Goal: Task Accomplishment & Management: Manage account settings

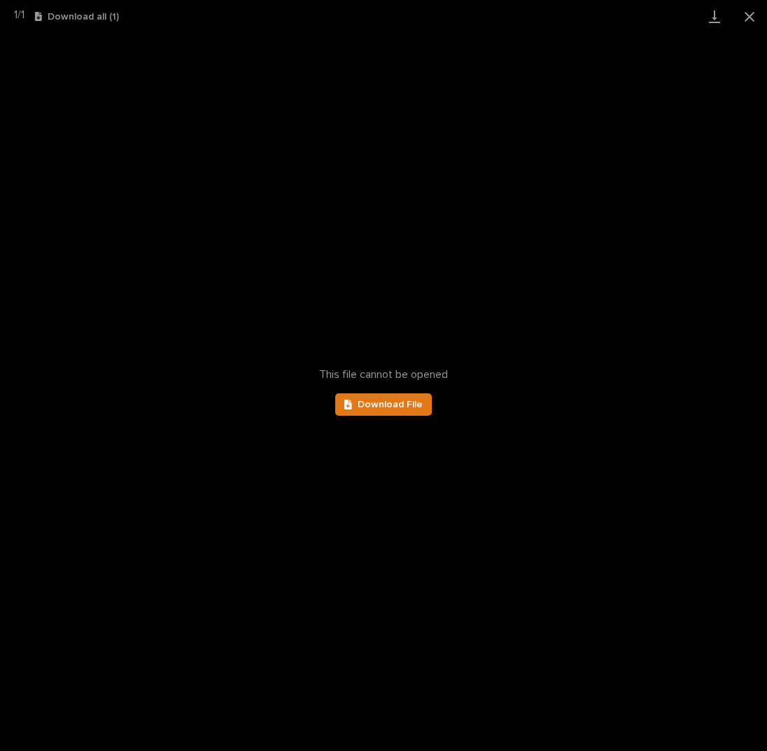
scroll to position [140, 0]
click at [745, 15] on button "Close gallery" at bounding box center [749, 16] width 35 height 33
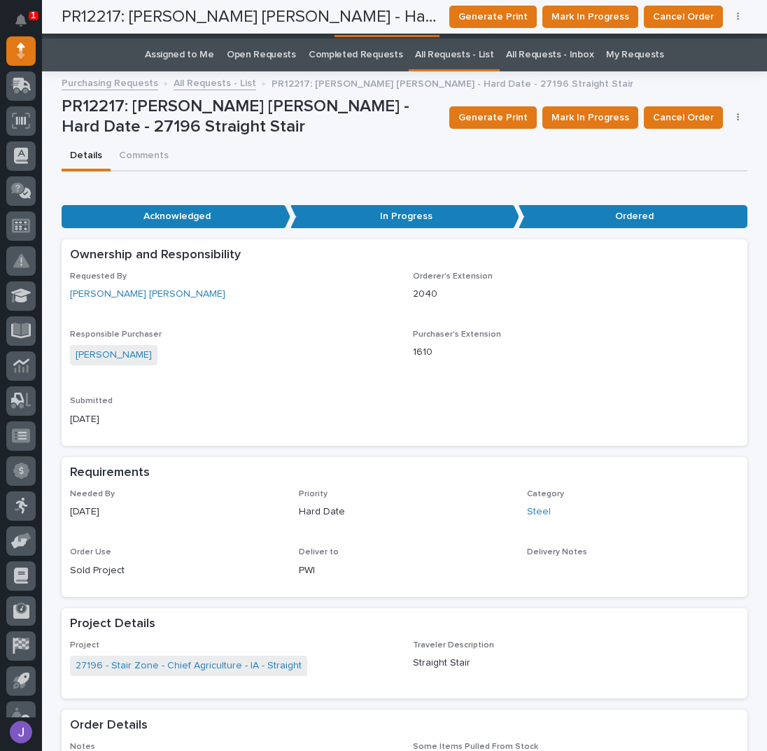
scroll to position [0, 0]
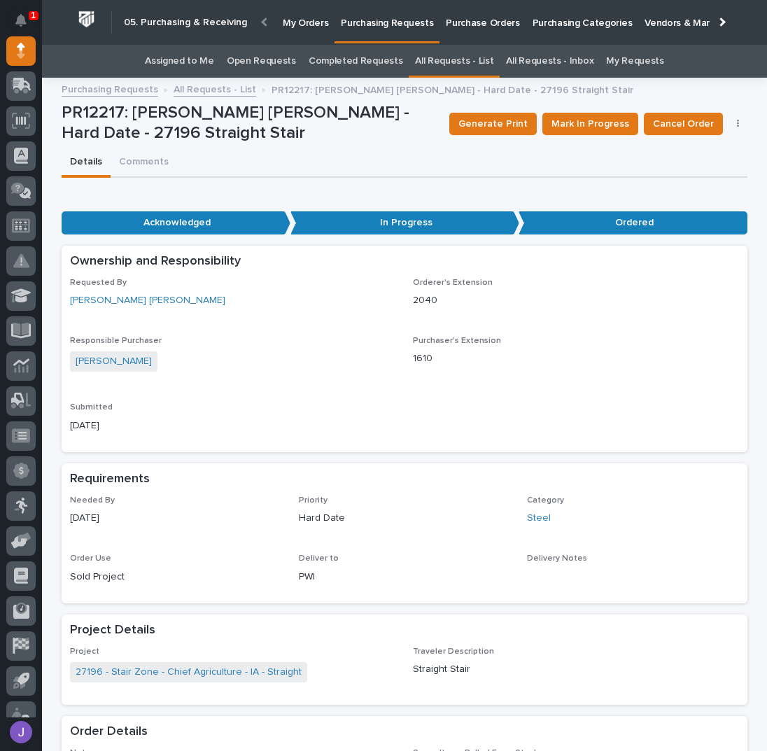
click at [199, 57] on link "Assigned to Me" at bounding box center [179, 61] width 69 height 33
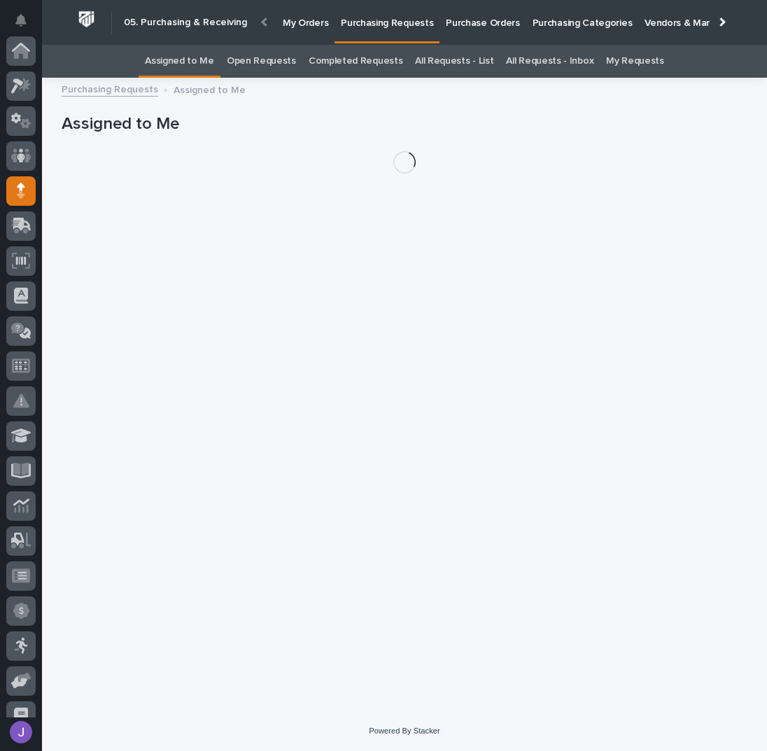
scroll to position [140, 0]
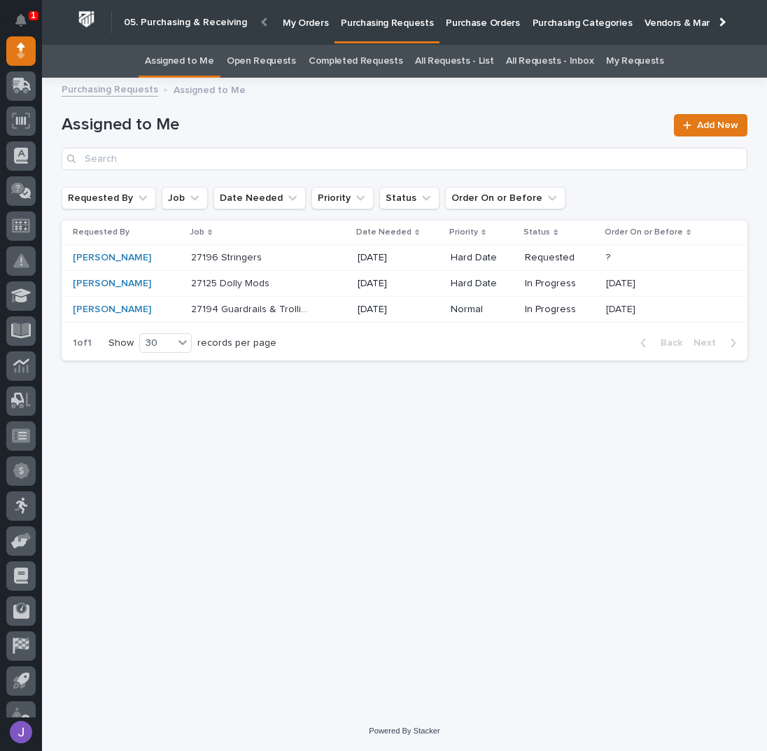
click at [311, 260] on div "27196 Stringers 27196 Stringers" at bounding box center [268, 257] width 155 height 23
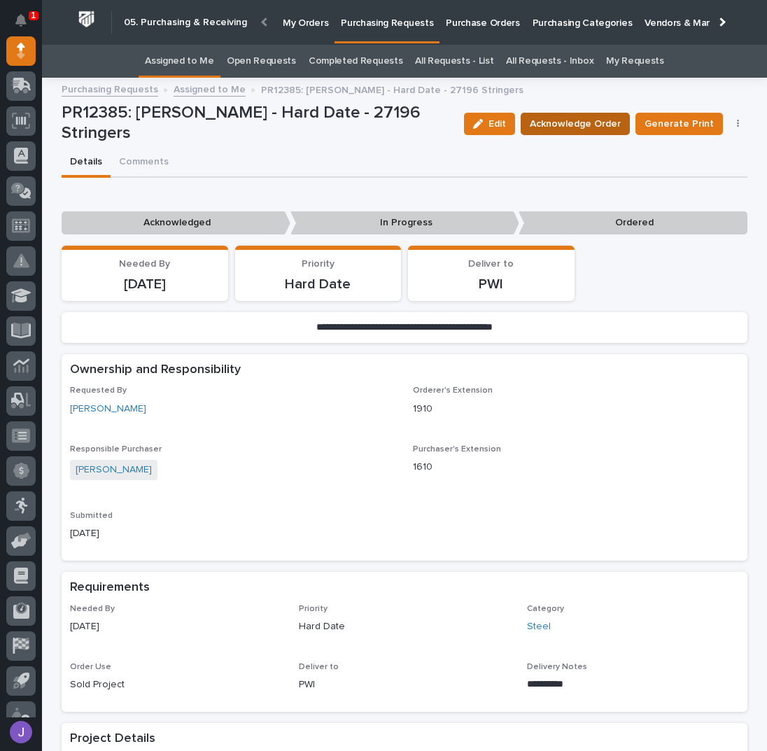
click at [559, 125] on span "Acknowledge Order" at bounding box center [575, 123] width 91 height 17
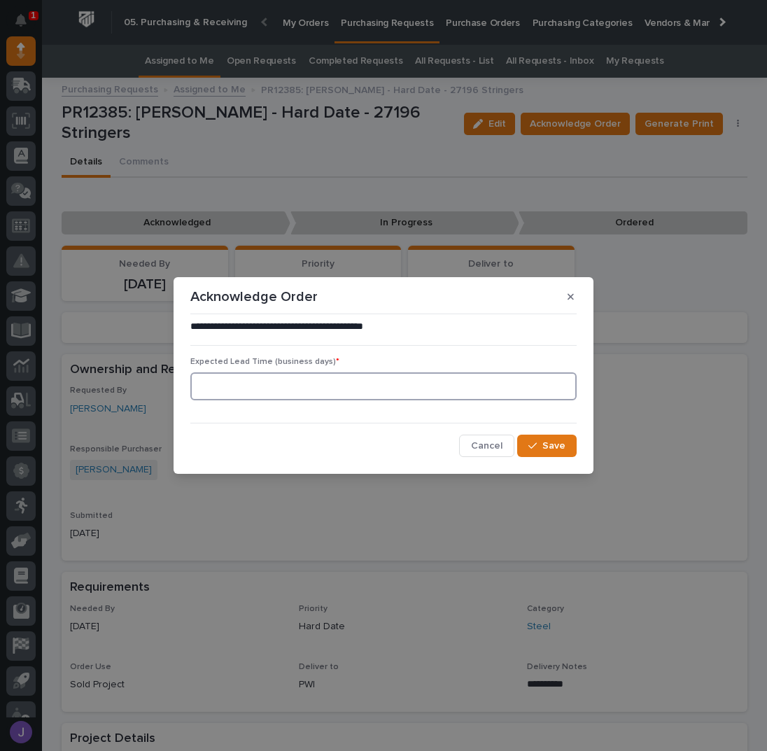
click at [426, 385] on input at bounding box center [383, 386] width 386 height 28
type input "0"
click at [541, 438] on button "Save" at bounding box center [546, 445] width 59 height 22
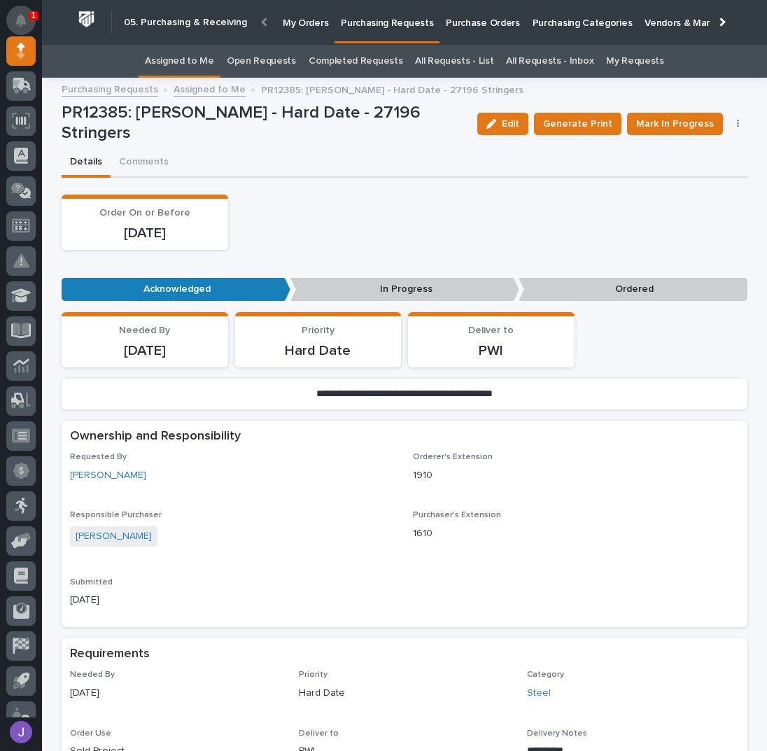
click at [15, 20] on button "Notifications" at bounding box center [20, 20] width 29 height 29
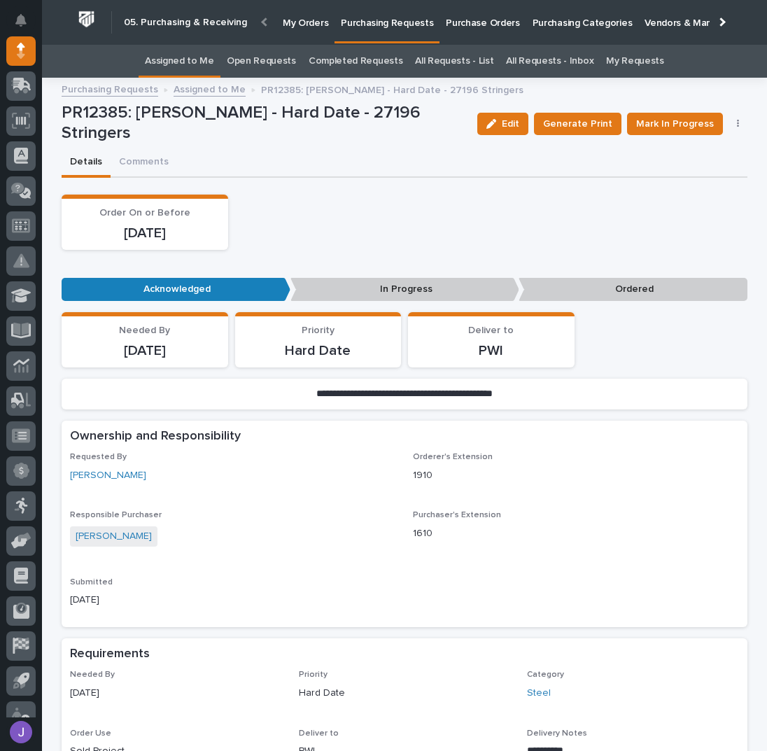
click at [206, 61] on link "Assigned to Me" at bounding box center [179, 61] width 69 height 33
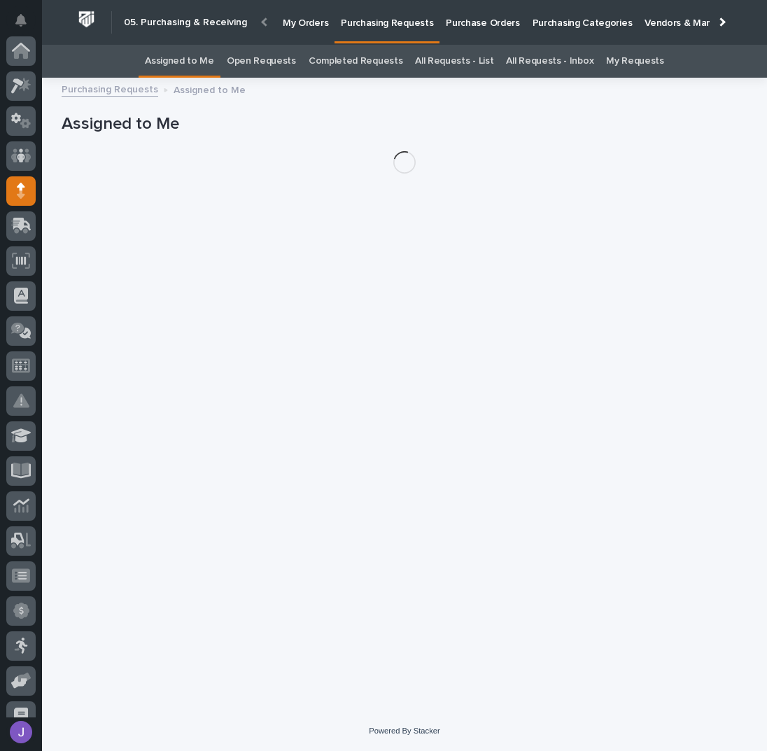
scroll to position [140, 0]
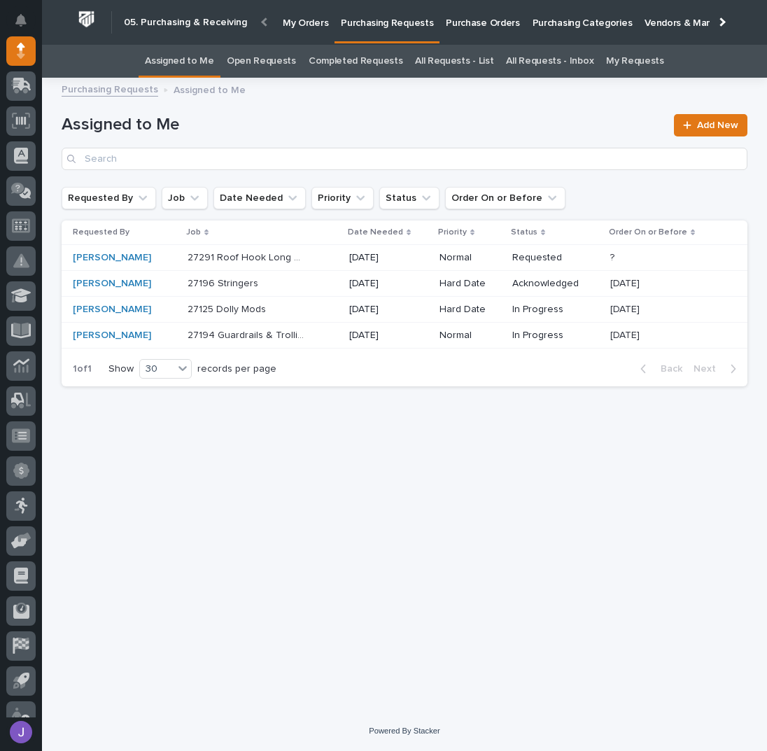
click at [266, 445] on div "Loading... Saving… Loading... Saving… Assigned to Me Add New Requested By Job D…" at bounding box center [405, 381] width 700 height 590
click at [309, 258] on div "27291 Roof Hook Long Double 2 - Steel 27291 Roof Hook Long Double 2 - Steel" at bounding box center [262, 257] width 150 height 23
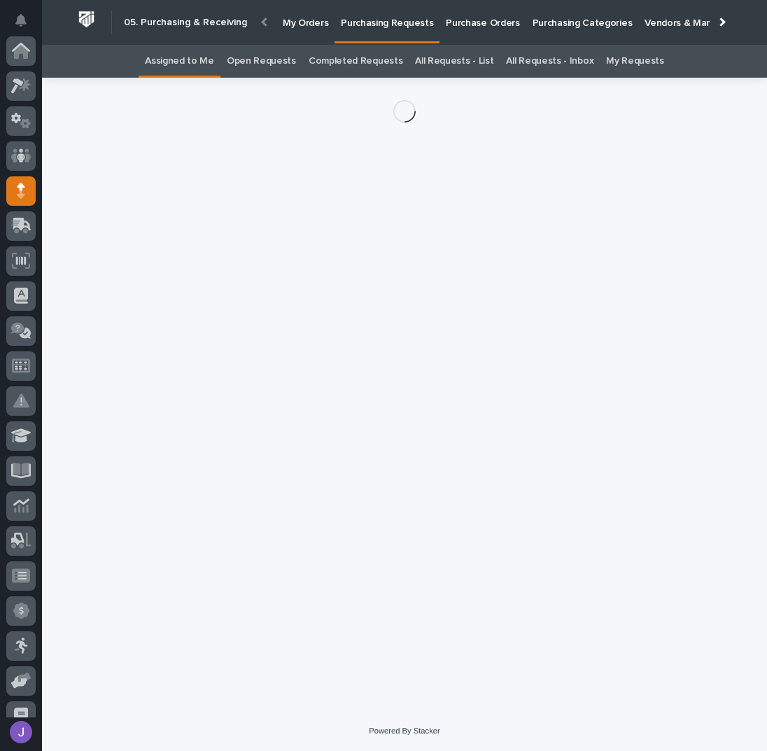
scroll to position [140, 0]
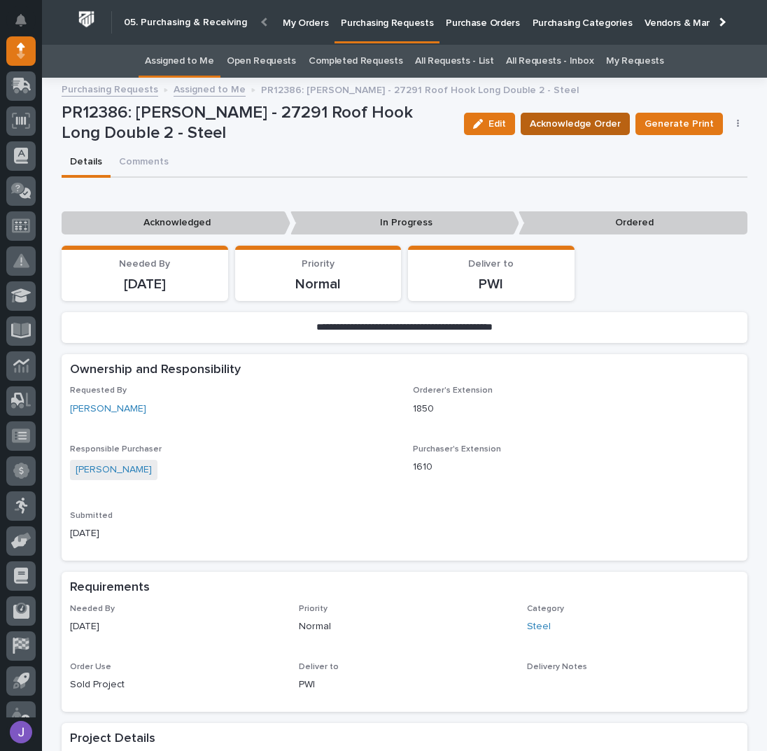
click at [576, 123] on span "Acknowledge Order" at bounding box center [575, 123] width 91 height 17
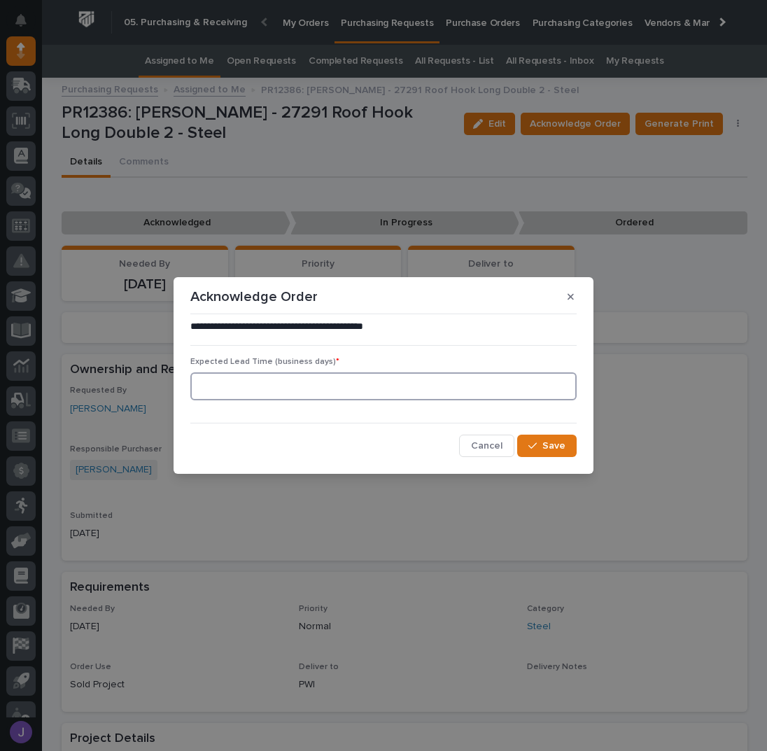
click at [366, 378] on input at bounding box center [383, 386] width 386 height 28
type input "0"
click at [538, 450] on div "button" at bounding box center [535, 446] width 14 height 10
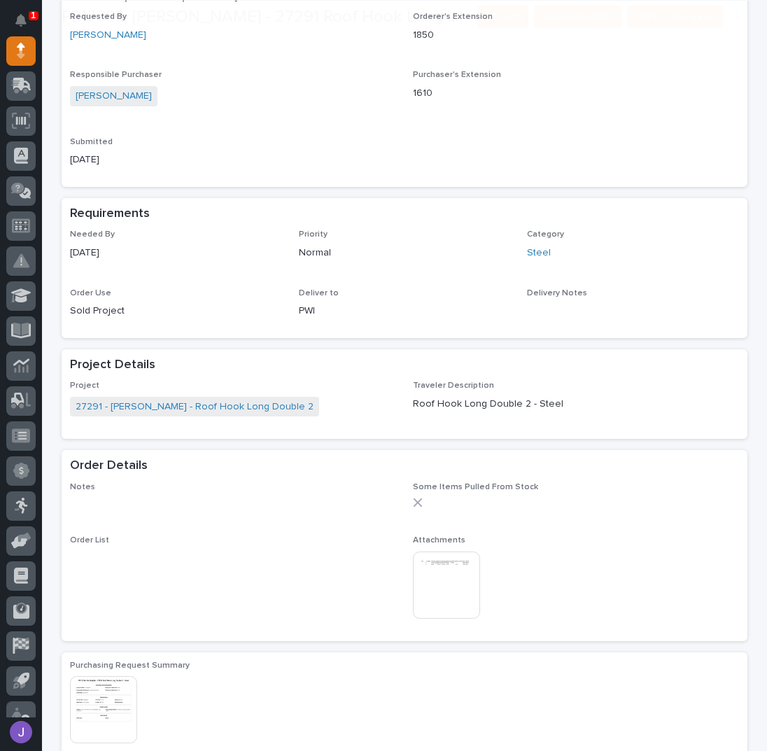
scroll to position [466, 0]
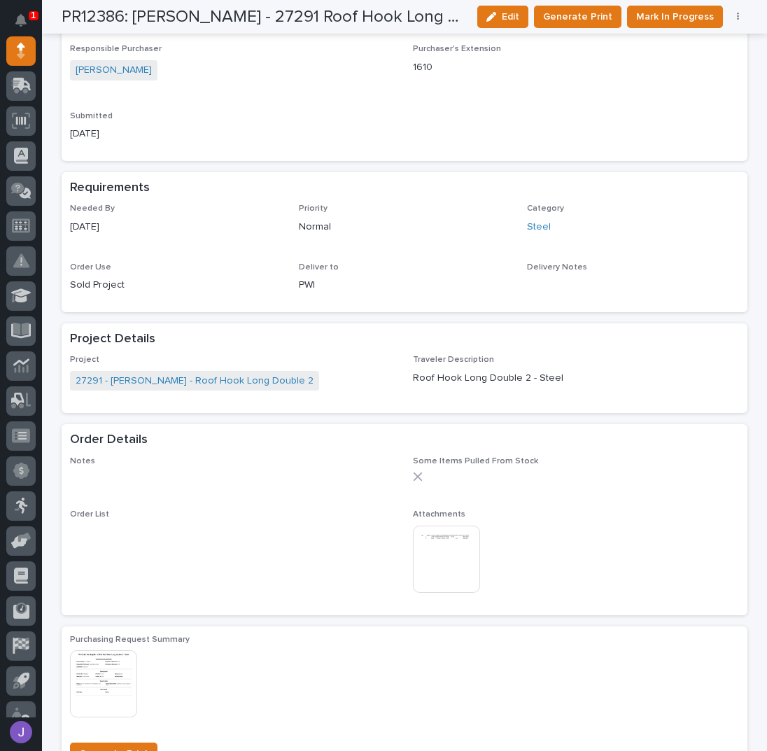
click at [447, 537] on img at bounding box center [446, 558] width 67 height 67
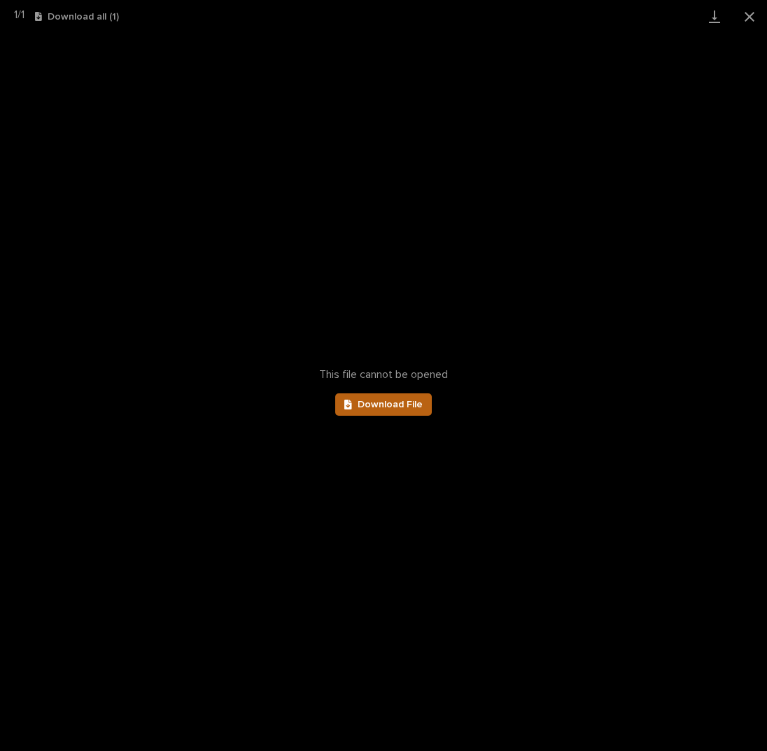
click at [406, 403] on span "Download File" at bounding box center [389, 404] width 65 height 10
click at [748, 10] on button "Close gallery" at bounding box center [749, 16] width 35 height 33
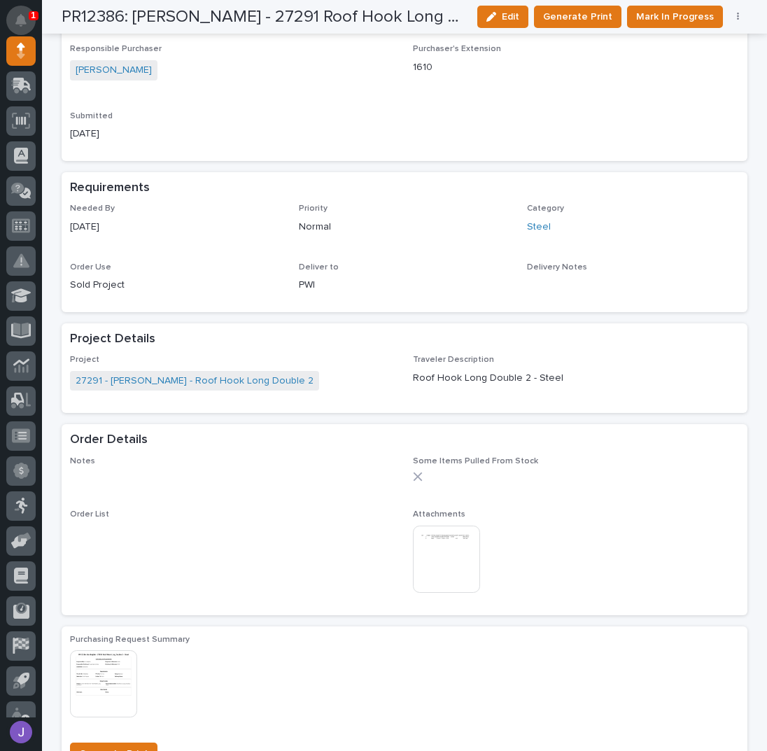
click at [10, 15] on button "Notifications" at bounding box center [20, 20] width 29 height 29
click at [399, 122] on div "Requested By [PERSON_NAME] Orderer's Extension 1850 Responsible Purchaser [PERS…" at bounding box center [404, 69] width 669 height 166
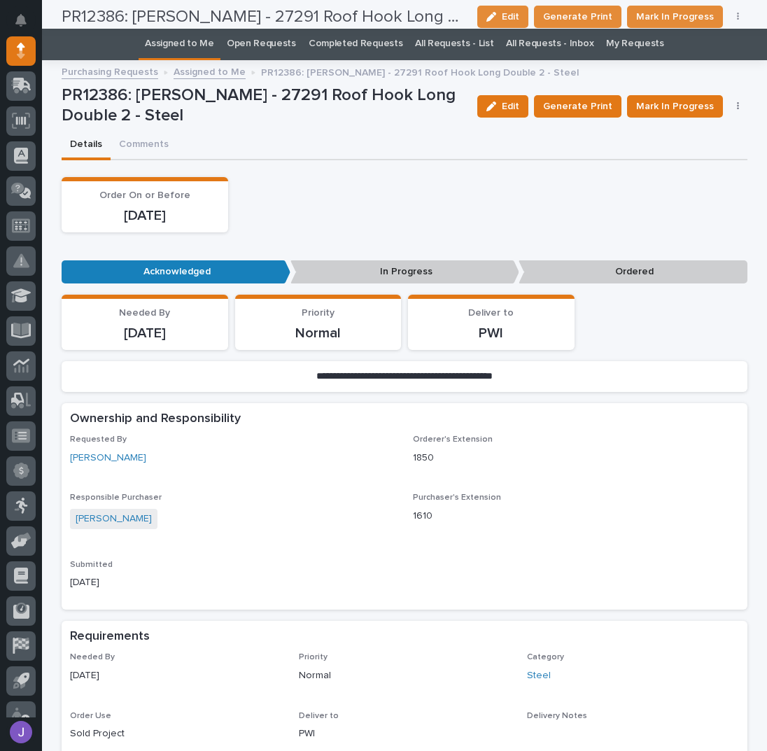
scroll to position [0, 0]
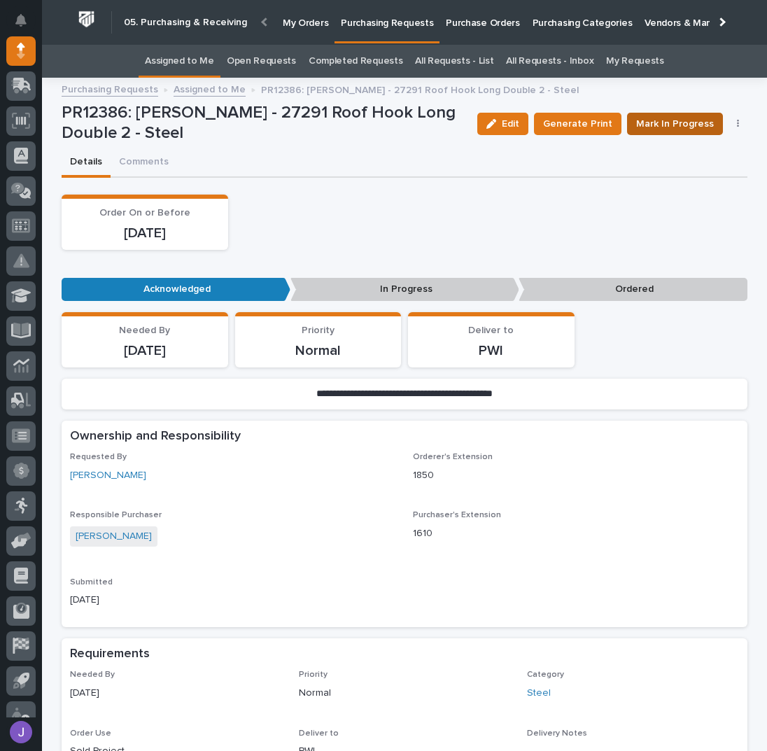
click at [652, 134] on button "Mark In Progress" at bounding box center [675, 124] width 96 height 22
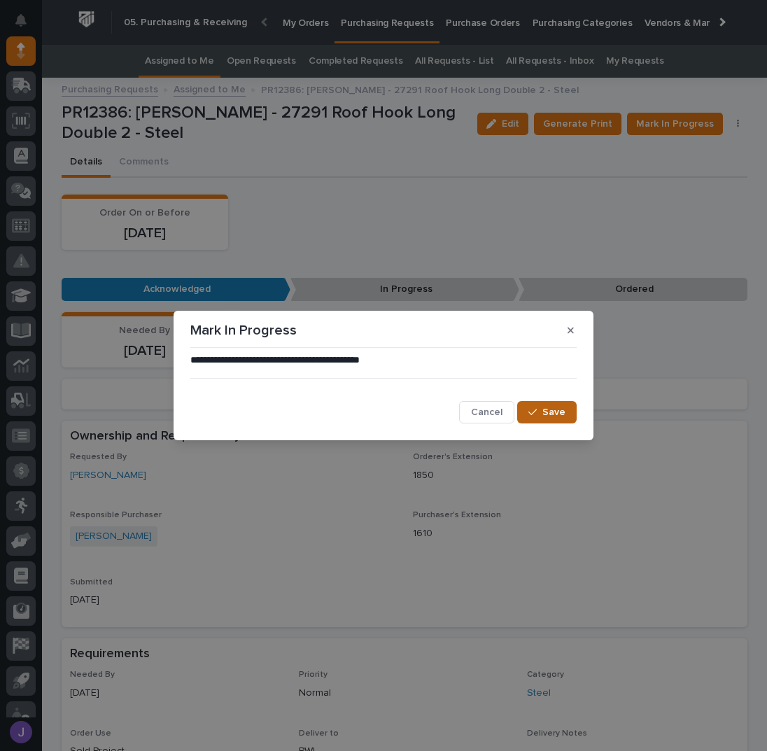
click at [541, 418] on button "Save" at bounding box center [546, 412] width 59 height 22
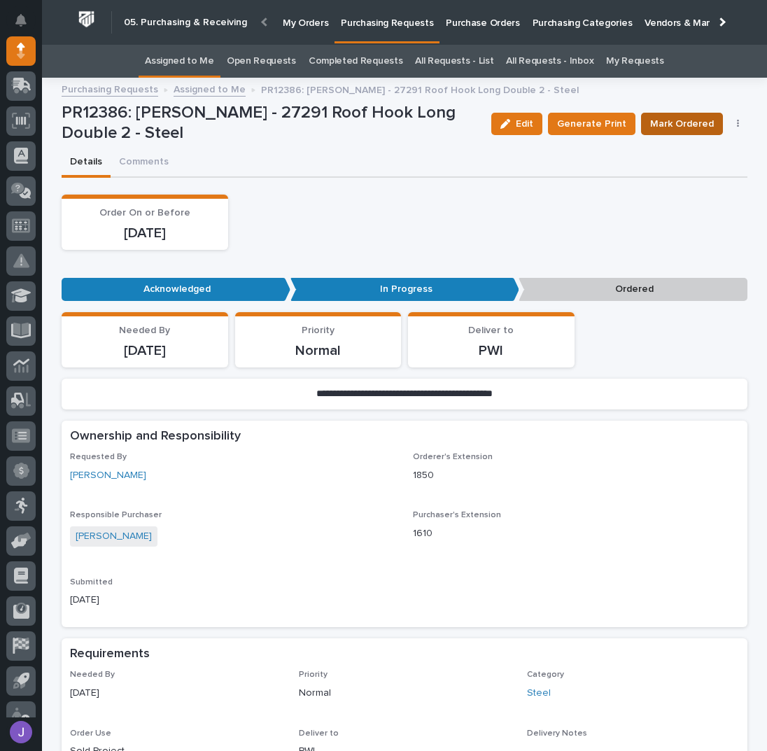
click at [683, 132] on button "Mark Ordered" at bounding box center [682, 124] width 82 height 22
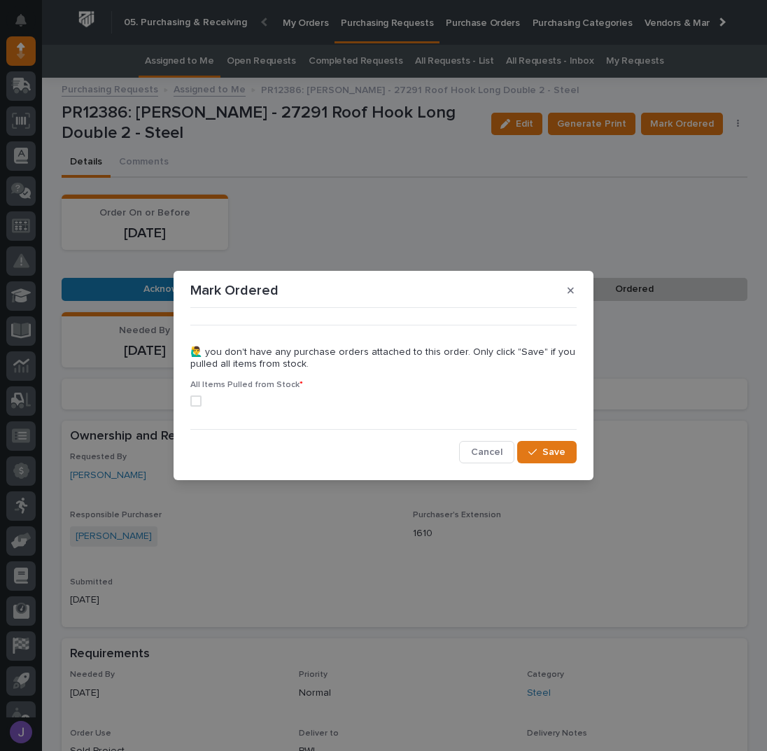
click at [197, 401] on span at bounding box center [195, 400] width 11 height 11
click at [539, 454] on div "button" at bounding box center [535, 452] width 14 height 10
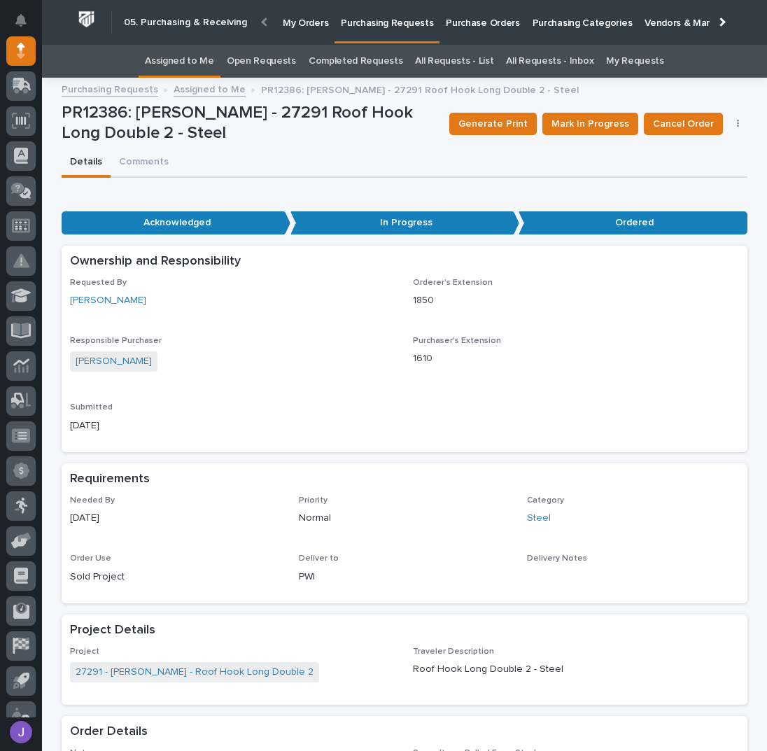
click at [194, 62] on link "Assigned to Me" at bounding box center [179, 61] width 69 height 33
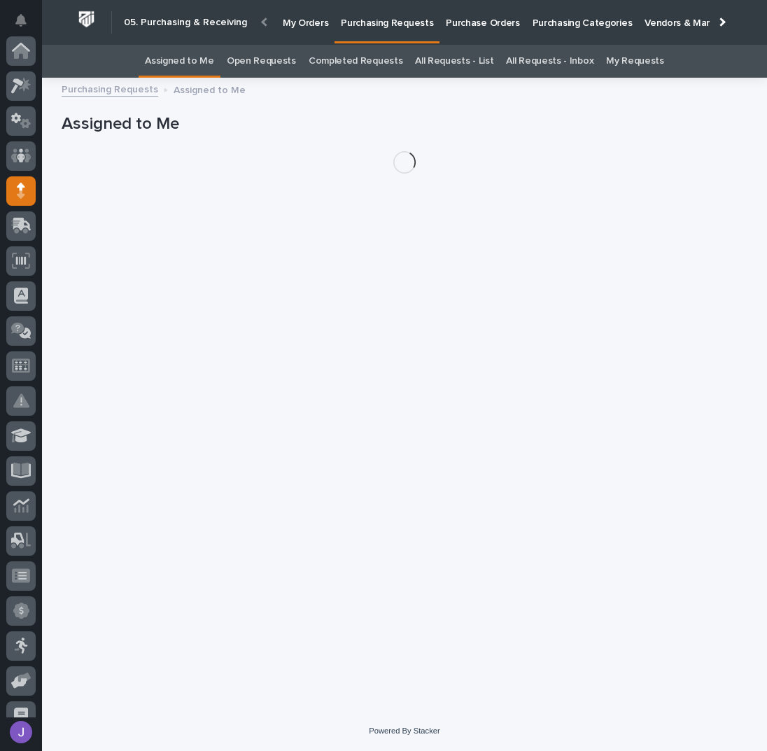
scroll to position [140, 0]
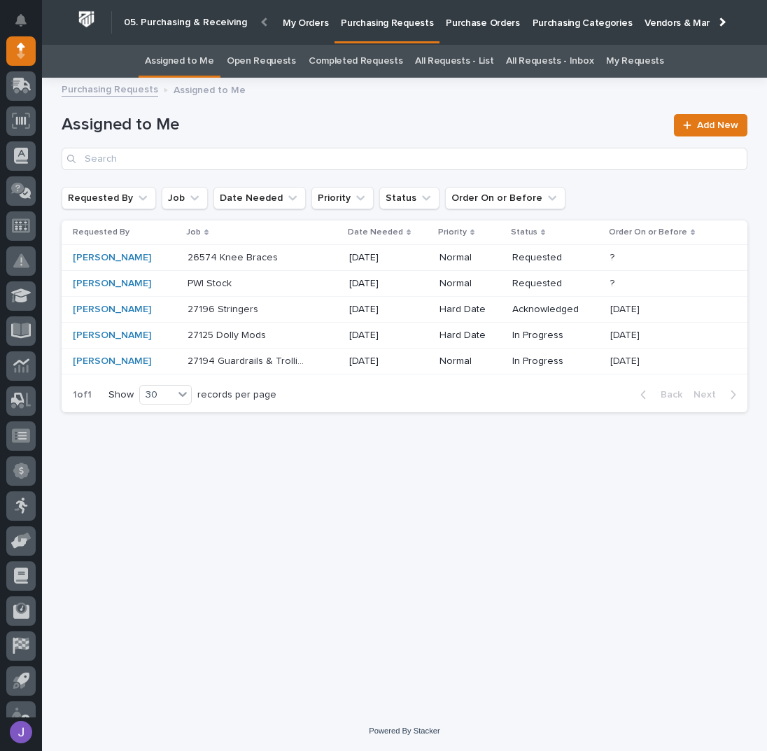
click at [302, 260] on div "26574 Knee Braces 26574 Knee Braces" at bounding box center [262, 257] width 150 height 23
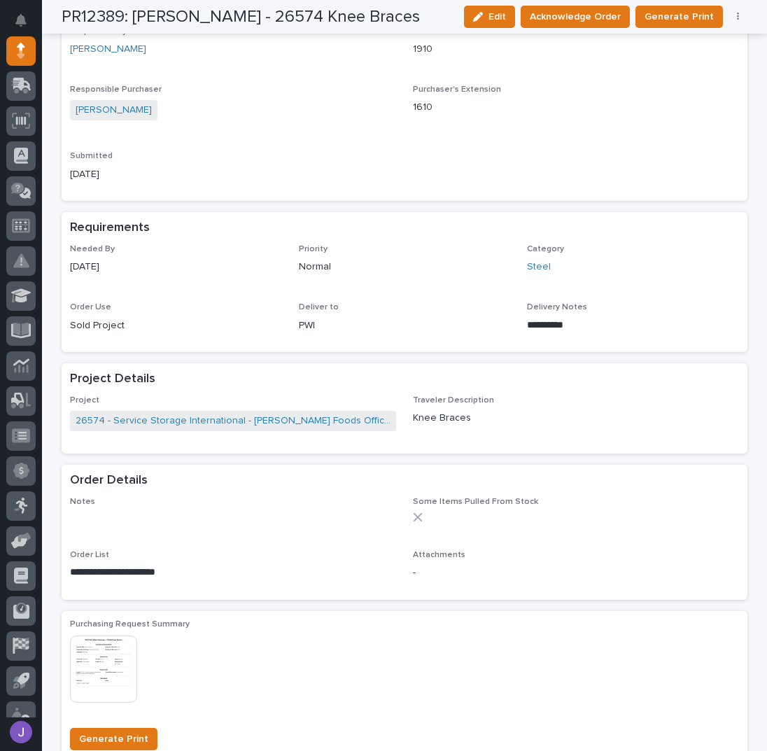
scroll to position [373, 0]
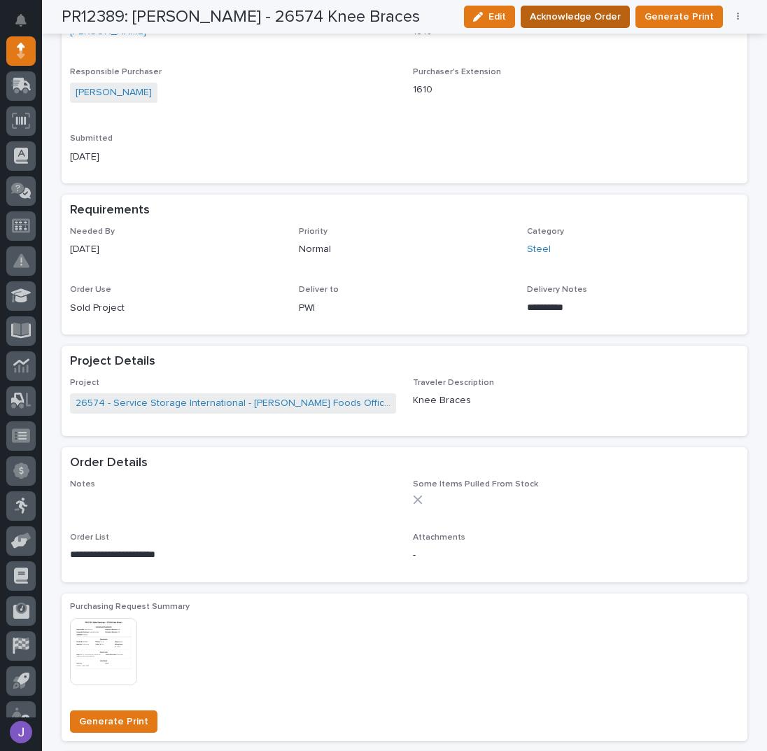
click at [572, 16] on span "Acknowledge Order" at bounding box center [575, 16] width 91 height 17
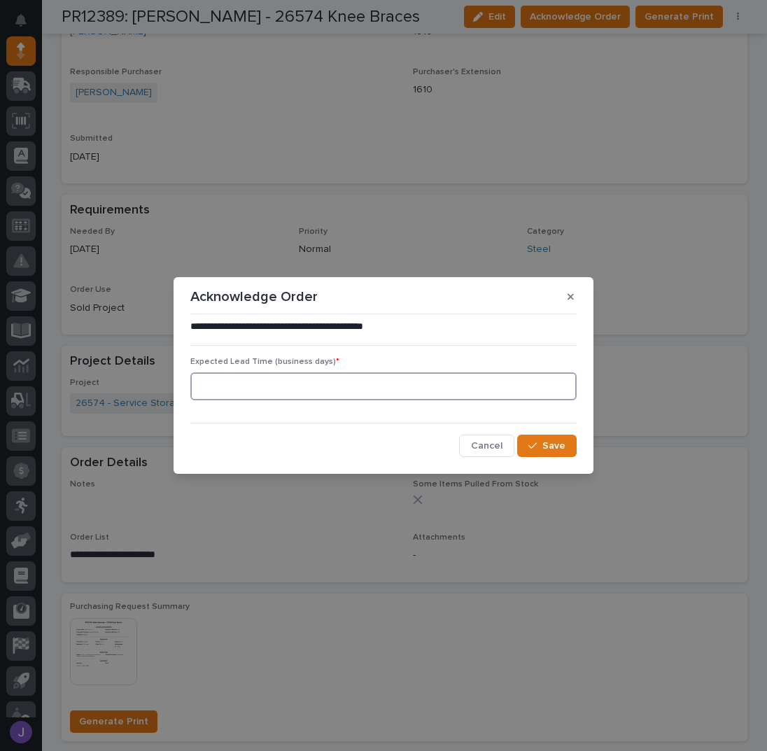
click at [295, 378] on input at bounding box center [383, 386] width 386 height 28
type input "0"
click at [524, 441] on button "Save" at bounding box center [546, 445] width 59 height 22
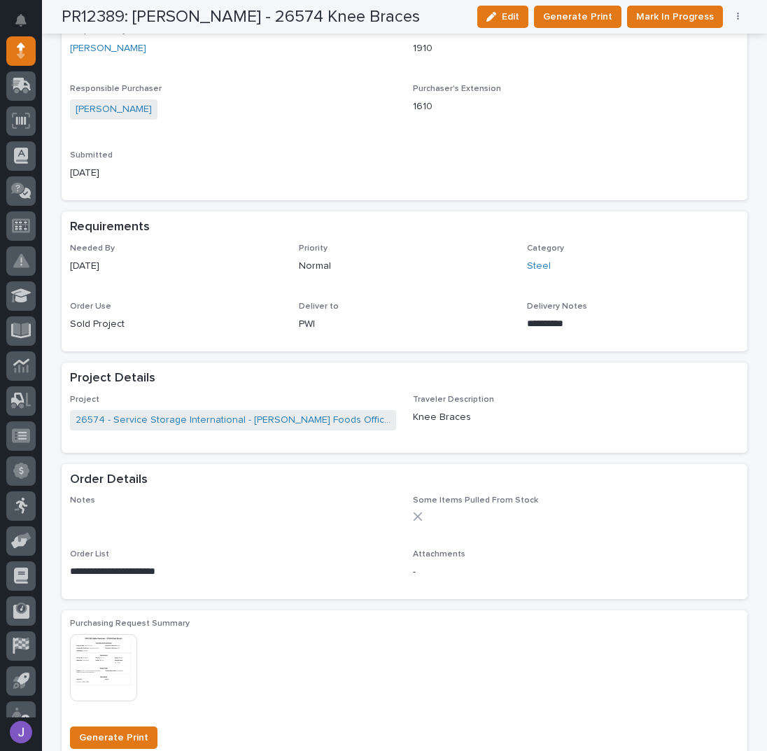
scroll to position [500, 0]
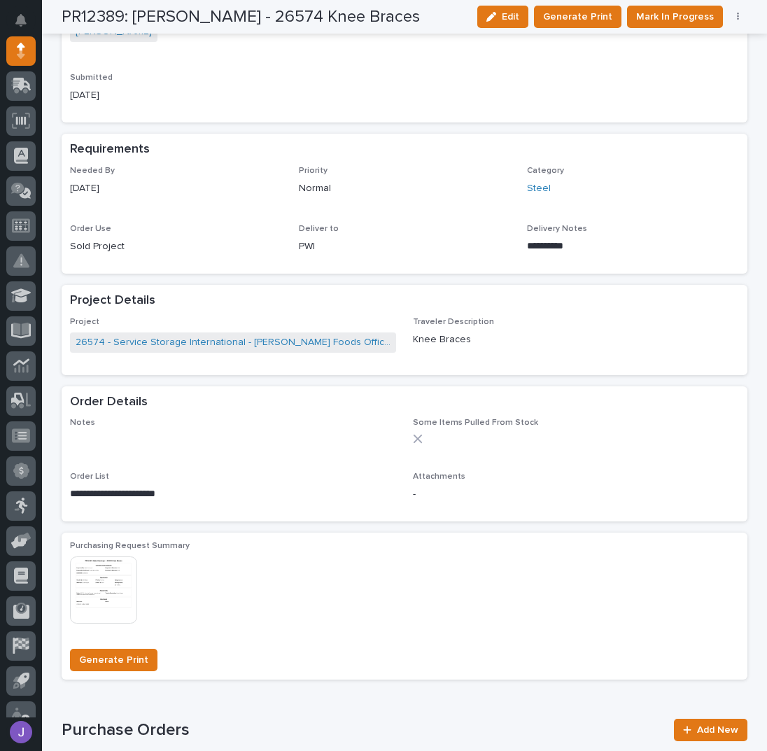
click at [304, 92] on p "[DATE]" at bounding box center [233, 95] width 326 height 15
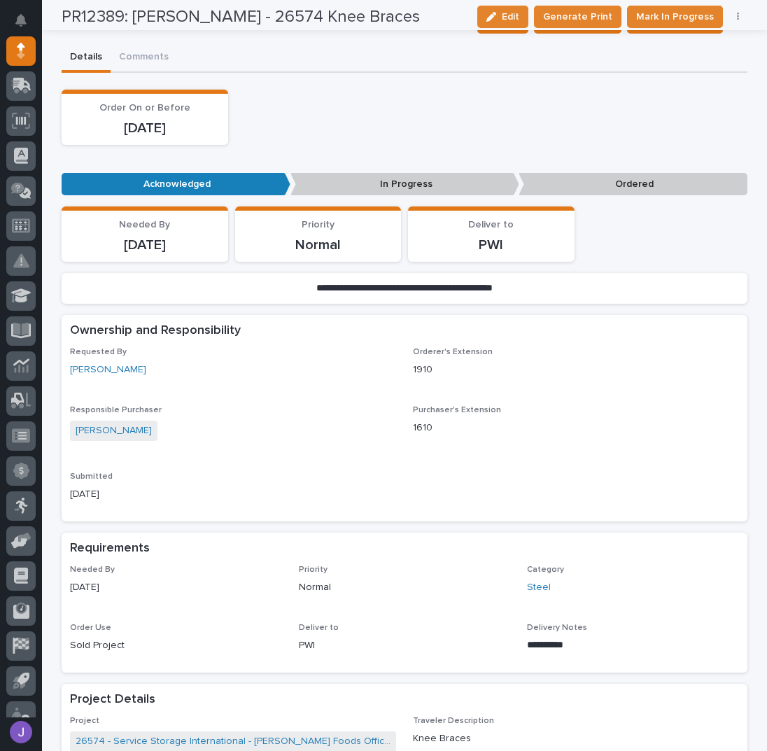
scroll to position [34, 0]
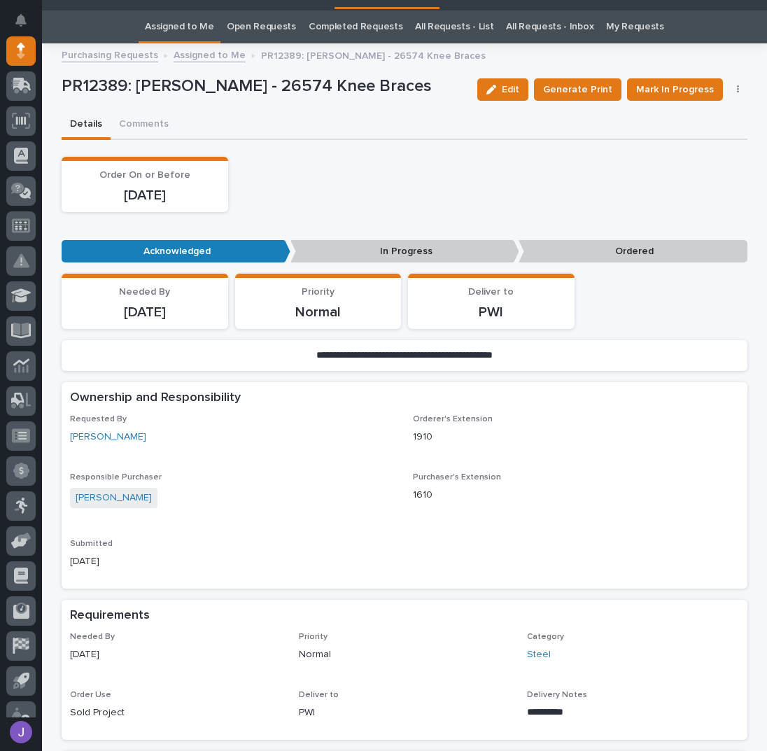
click at [169, 22] on link "Assigned to Me" at bounding box center [179, 26] width 69 height 33
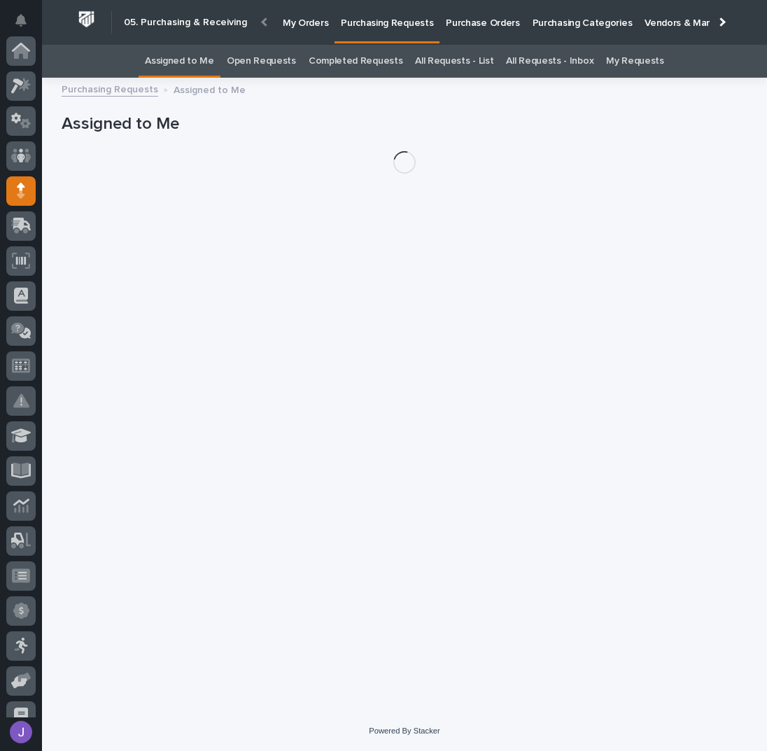
scroll to position [140, 0]
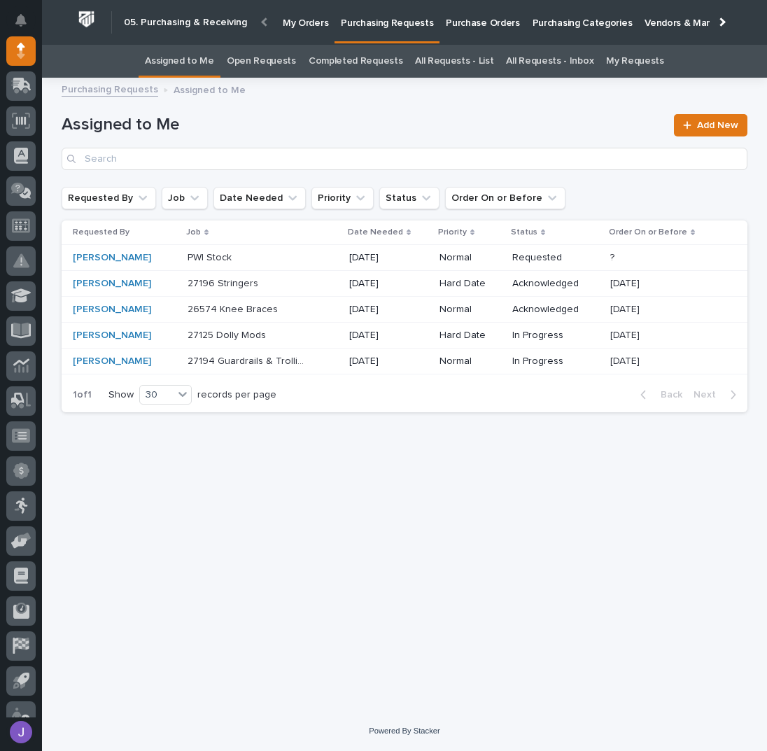
click at [274, 256] on p at bounding box center [245, 258] width 117 height 12
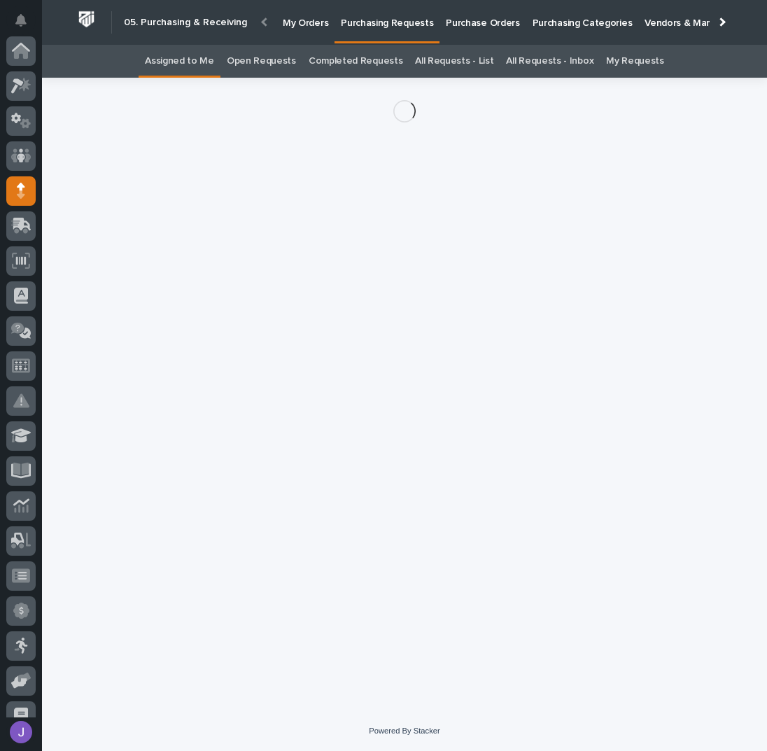
scroll to position [140, 0]
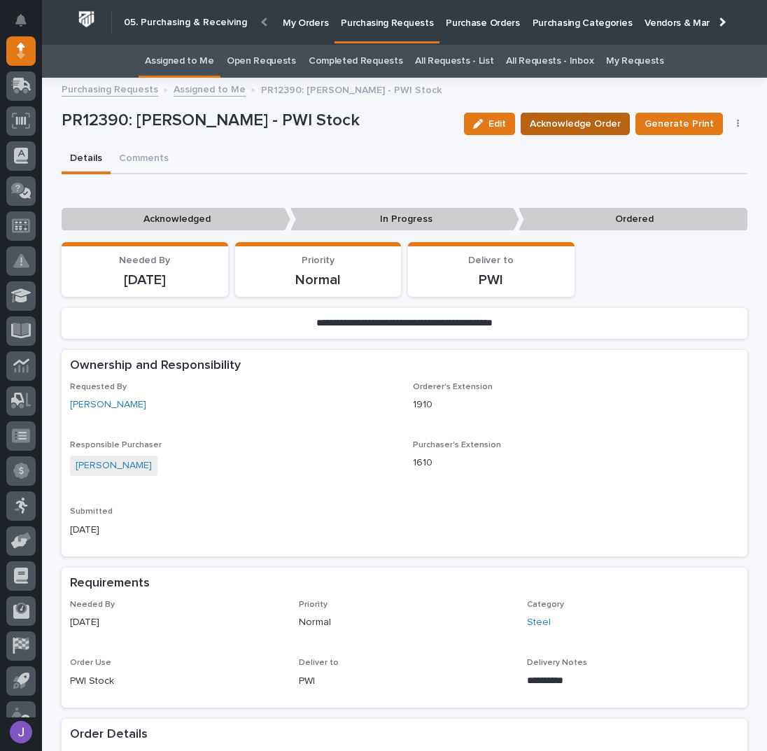
click at [546, 125] on span "Acknowledge Order" at bounding box center [575, 123] width 91 height 17
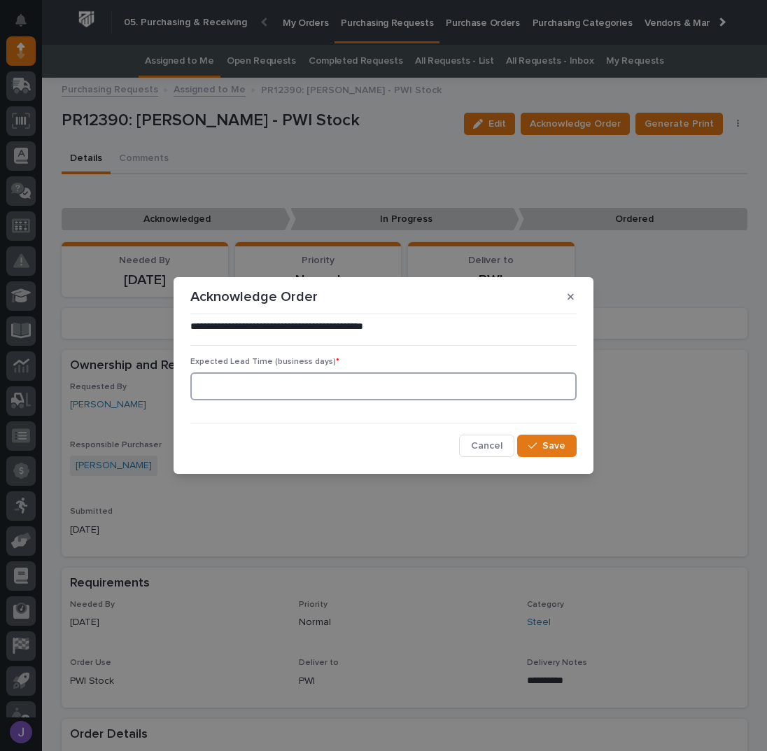
drag, startPoint x: 270, startPoint y: 387, endPoint x: 280, endPoint y: 385, distance: 10.0
click at [269, 387] on input at bounding box center [383, 386] width 386 height 28
type input "0"
click at [535, 446] on icon "button" at bounding box center [532, 446] width 8 height 10
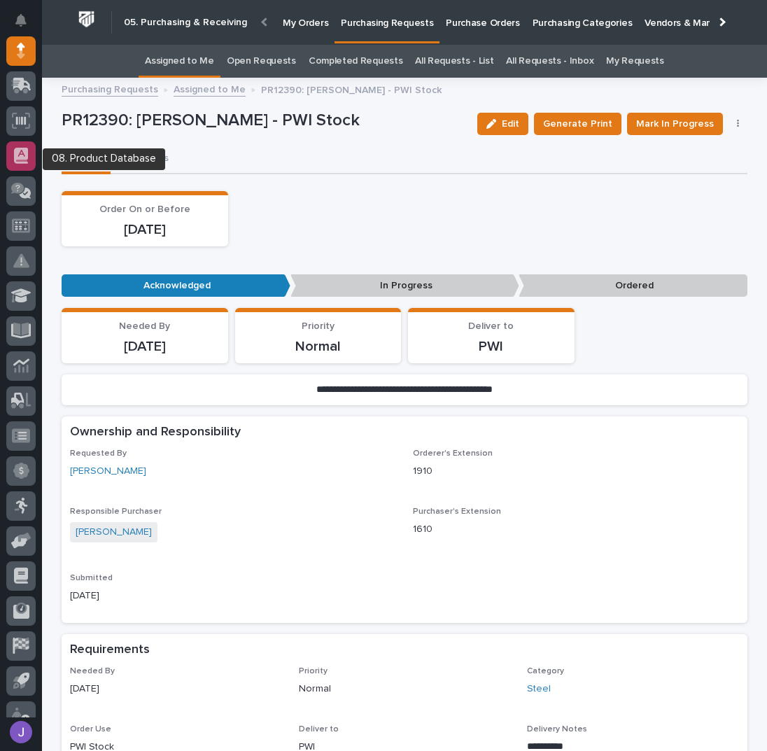
scroll to position [0, 0]
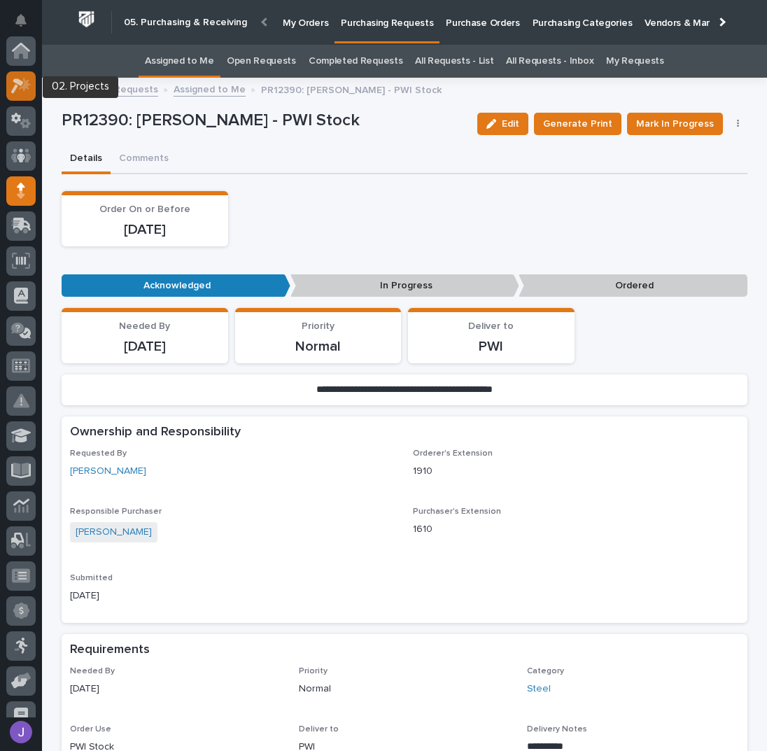
click at [21, 92] on icon at bounding box center [21, 86] width 20 height 16
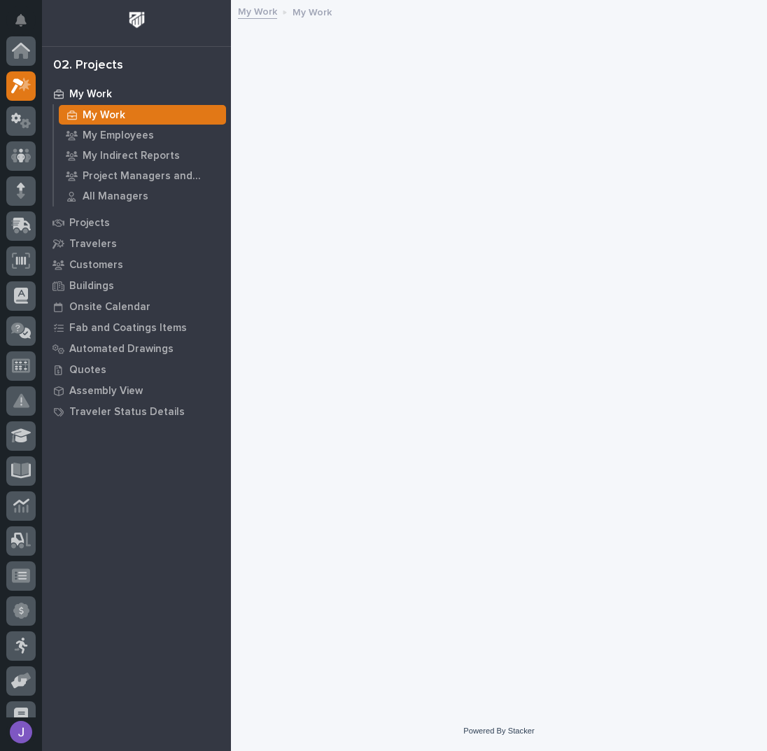
scroll to position [35, 0]
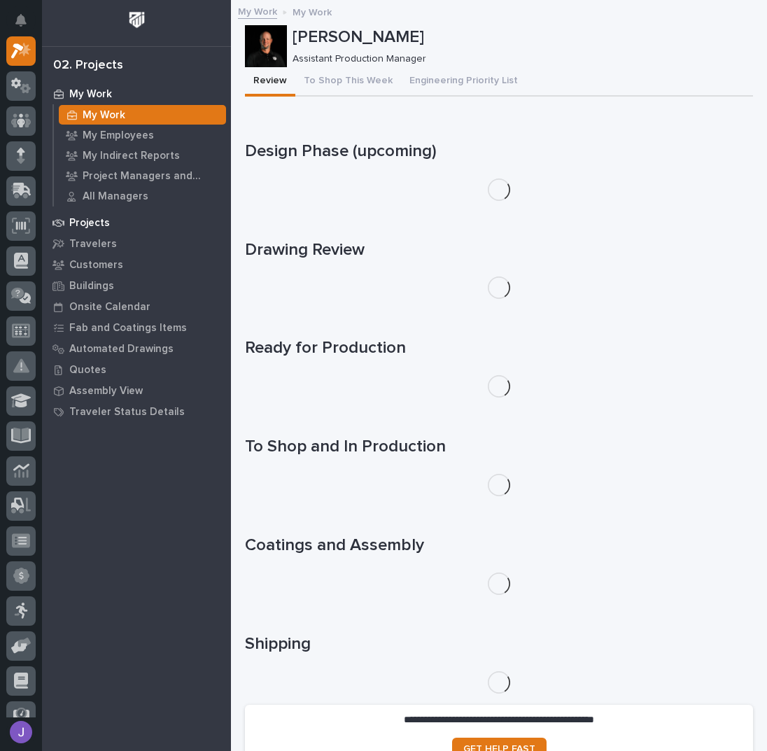
click at [93, 227] on p "Projects" at bounding box center [89, 223] width 41 height 13
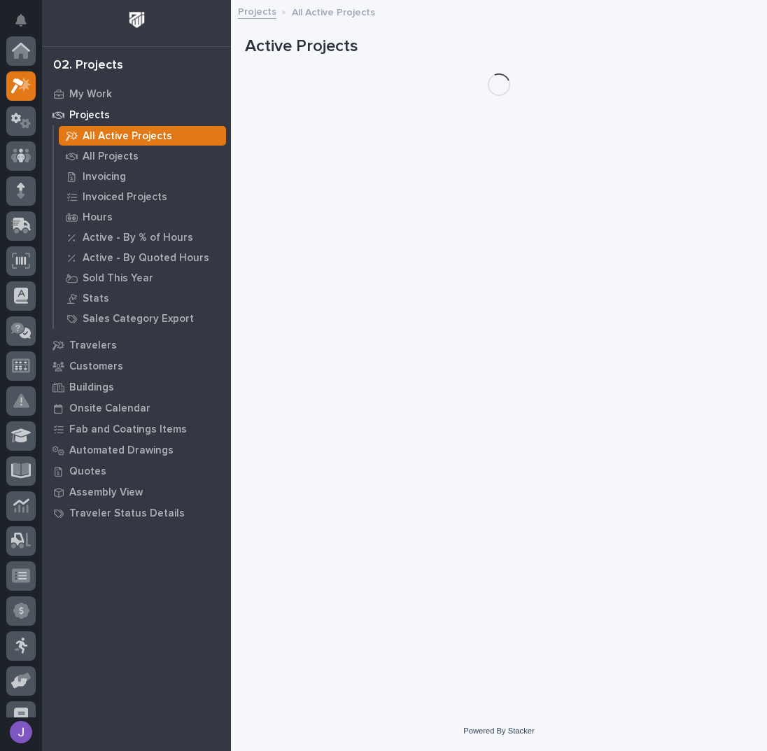
scroll to position [35, 0]
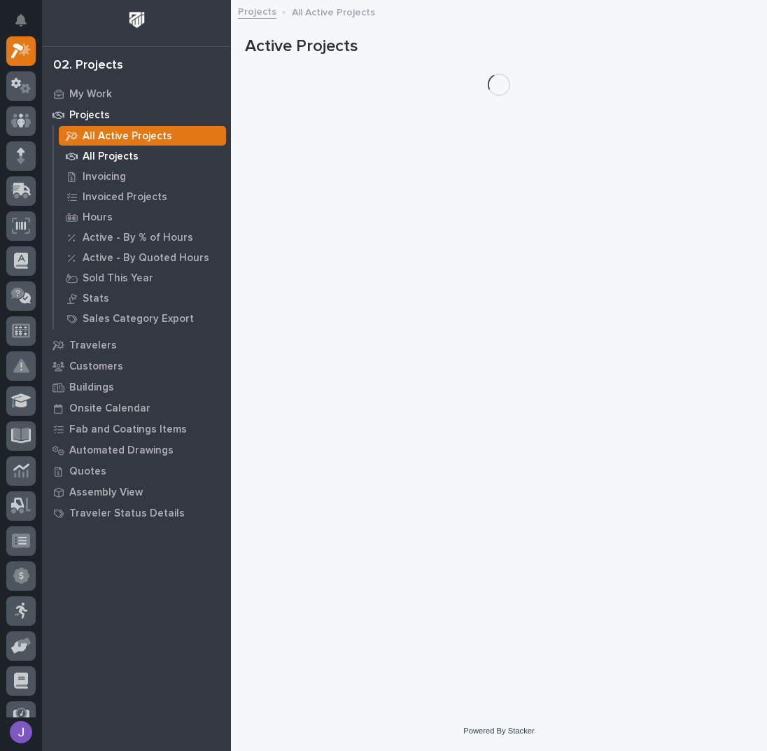
click at [109, 160] on p "All Projects" at bounding box center [111, 156] width 56 height 13
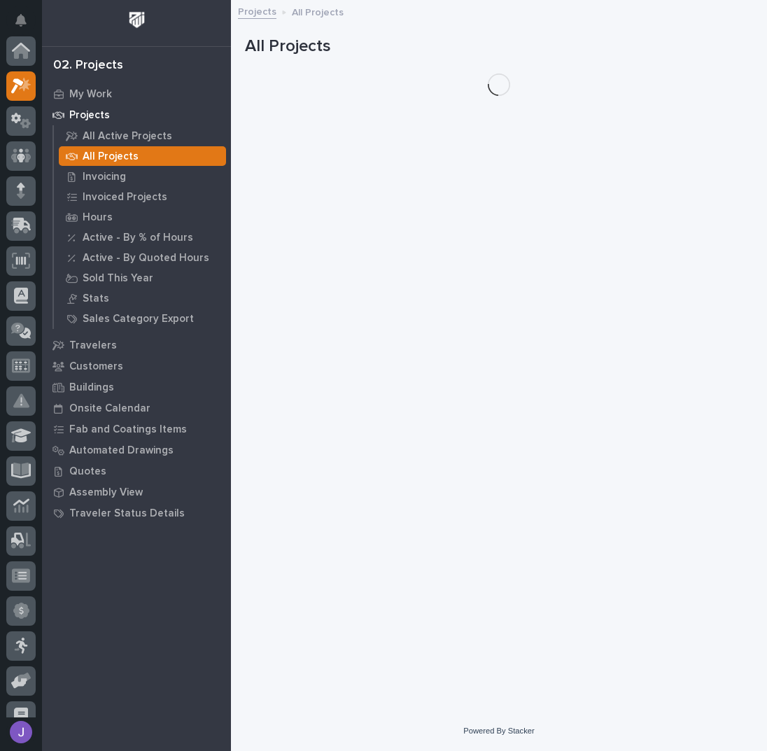
scroll to position [35, 0]
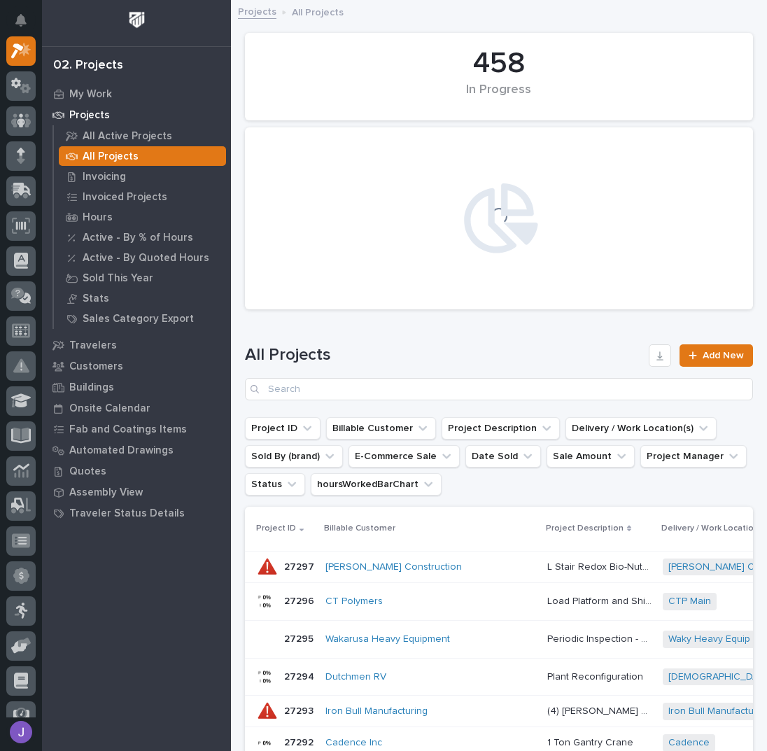
click at [333, 401] on div "All Projects Add New" at bounding box center [499, 366] width 508 height 101
click at [325, 387] on input "Search" at bounding box center [499, 389] width 508 height 22
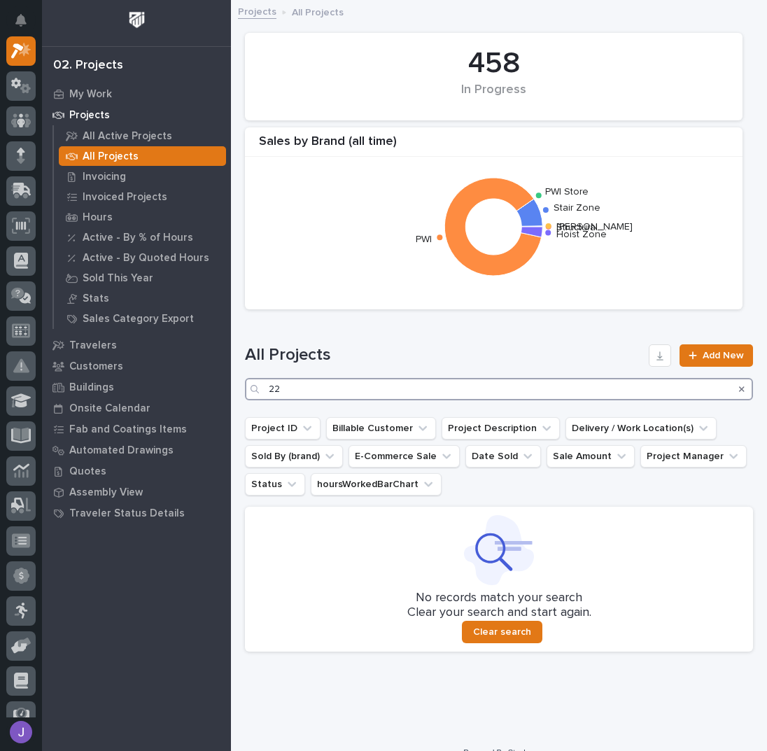
type input "2"
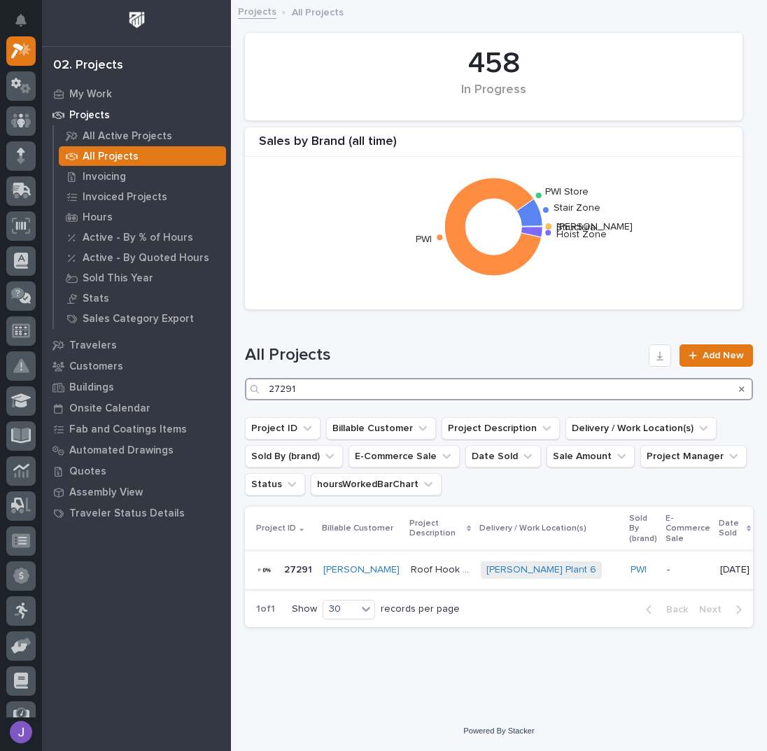
type input "27291"
click at [420, 569] on p "Roof Hook Long Double 2" at bounding box center [442, 568] width 62 height 15
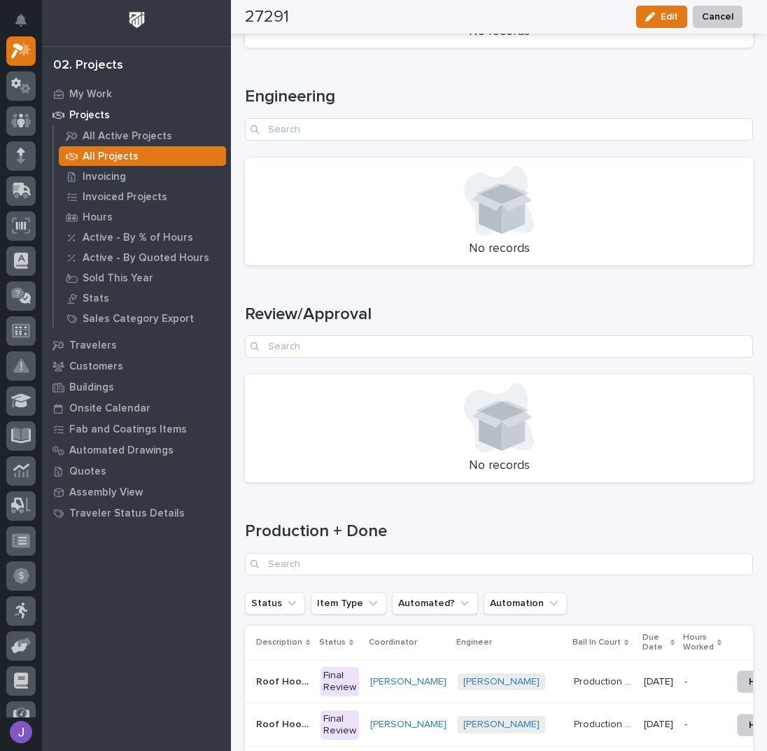
scroll to position [1781, 0]
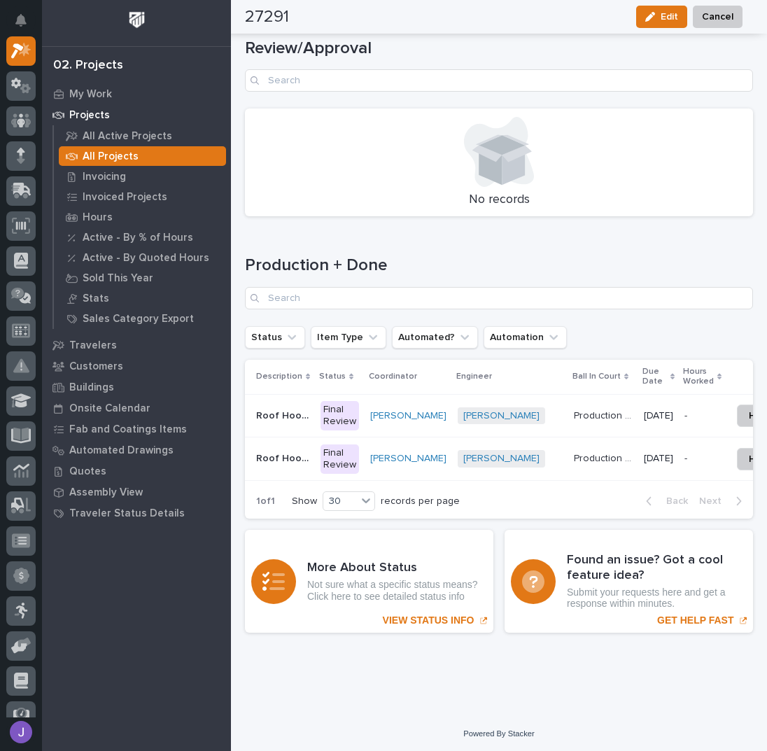
click at [281, 407] on p "Roof Hook Long Double 2" at bounding box center [284, 414] width 56 height 15
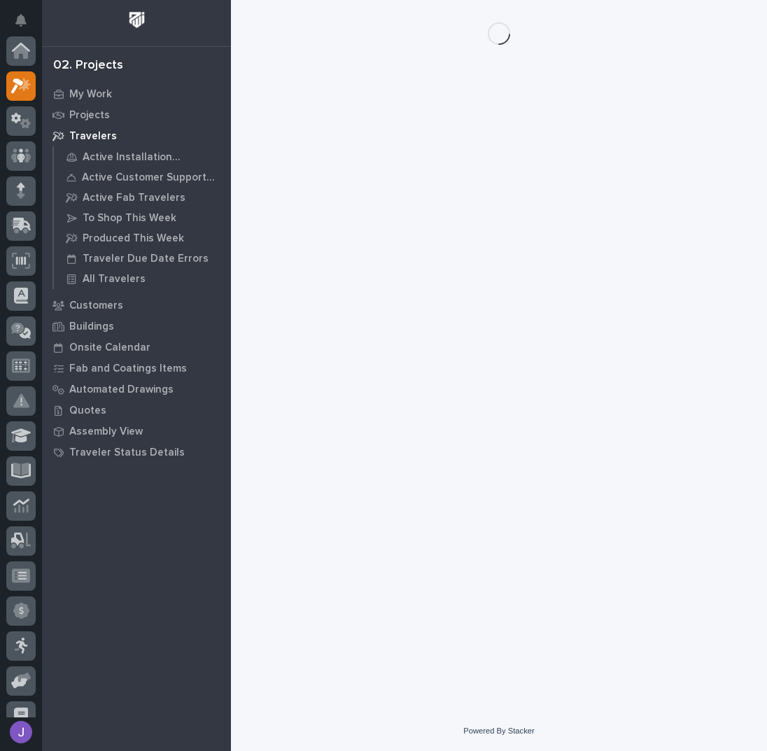
scroll to position [35, 0]
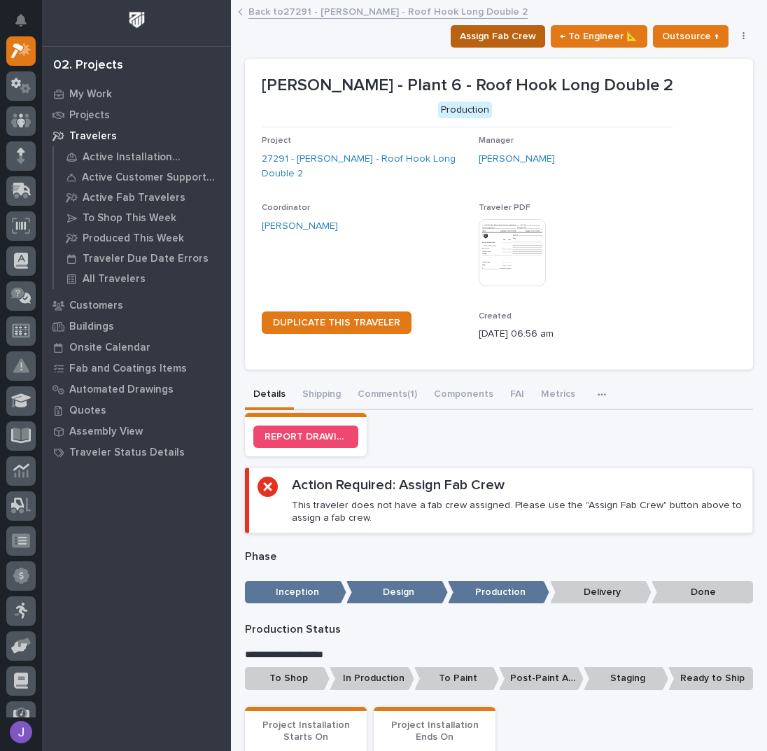
click at [479, 41] on span "Assign Fab Crew" at bounding box center [498, 36] width 76 height 17
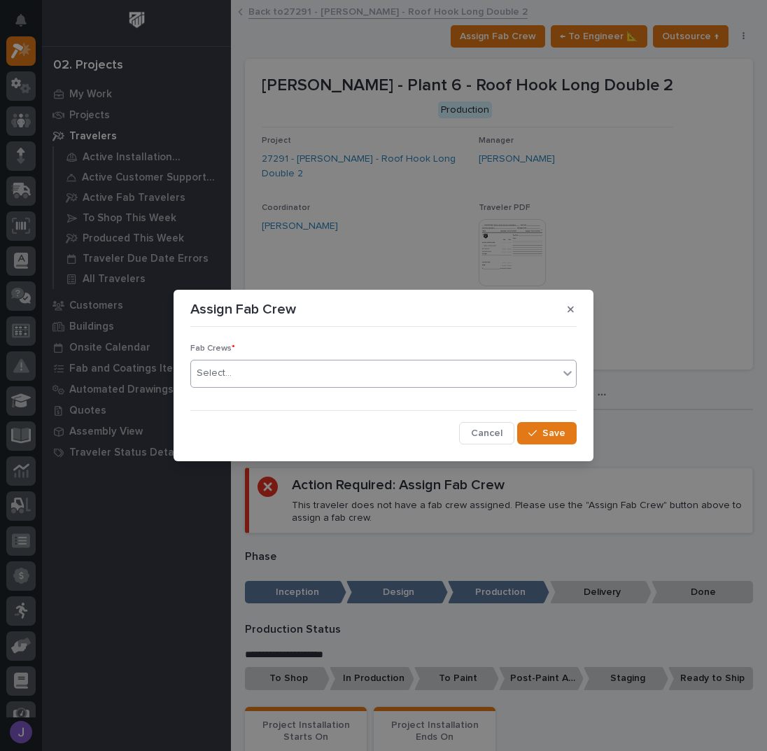
click at [295, 374] on div "Select..." at bounding box center [374, 373] width 367 height 23
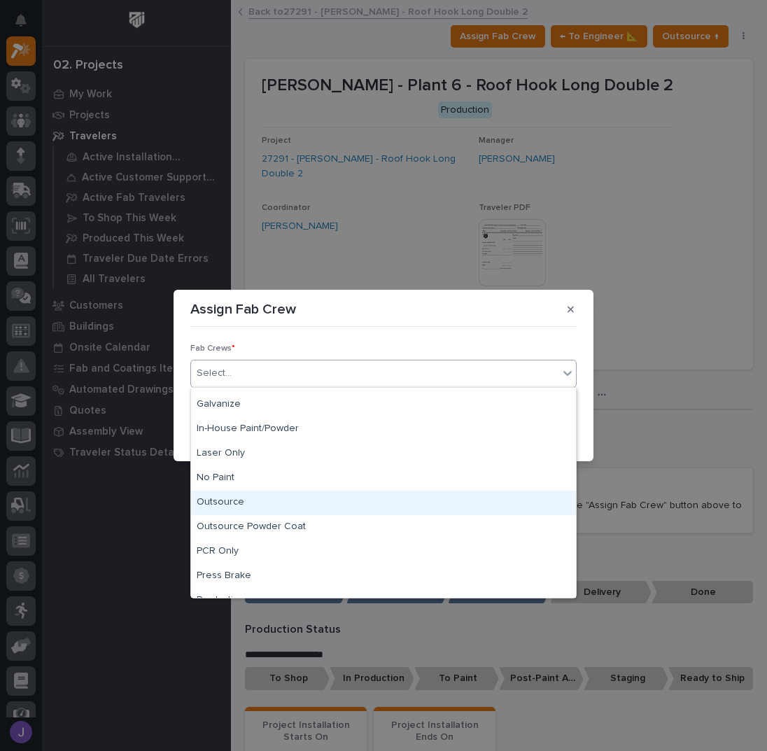
scroll to position [329, 0]
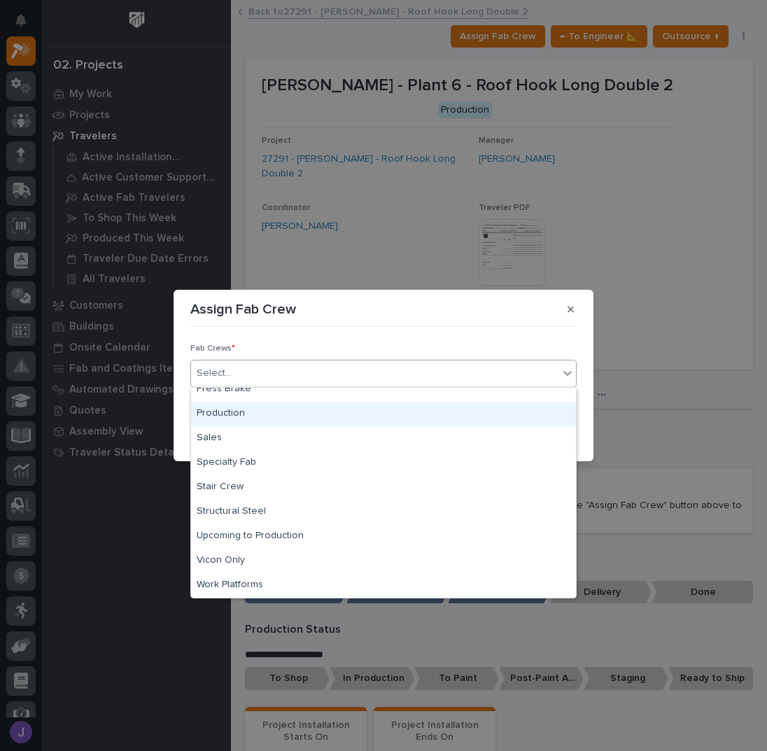
click at [242, 418] on div "Production" at bounding box center [383, 414] width 385 height 24
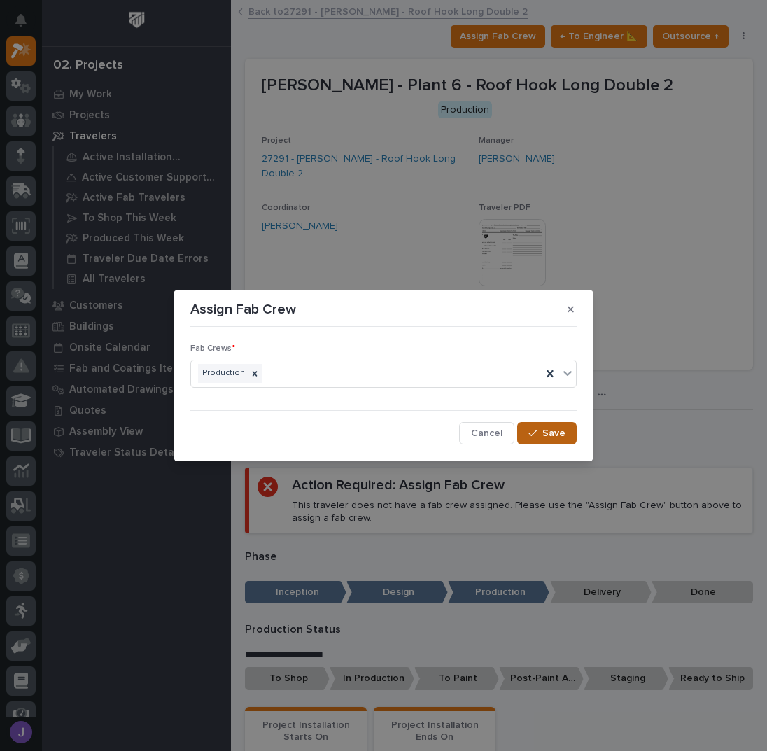
click at [537, 435] on icon "button" at bounding box center [532, 433] width 8 height 10
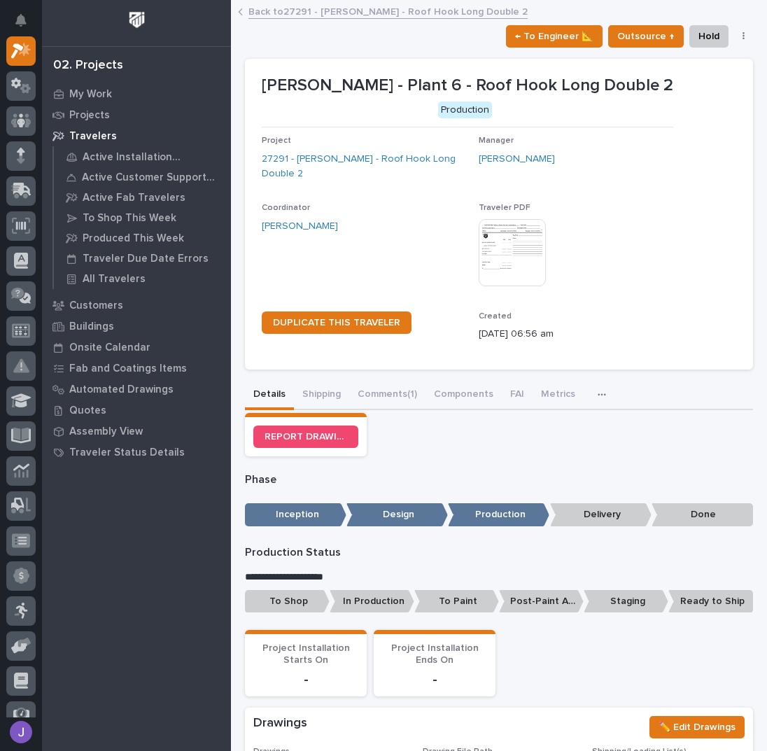
click at [284, 601] on p "To Shop" at bounding box center [287, 601] width 85 height 23
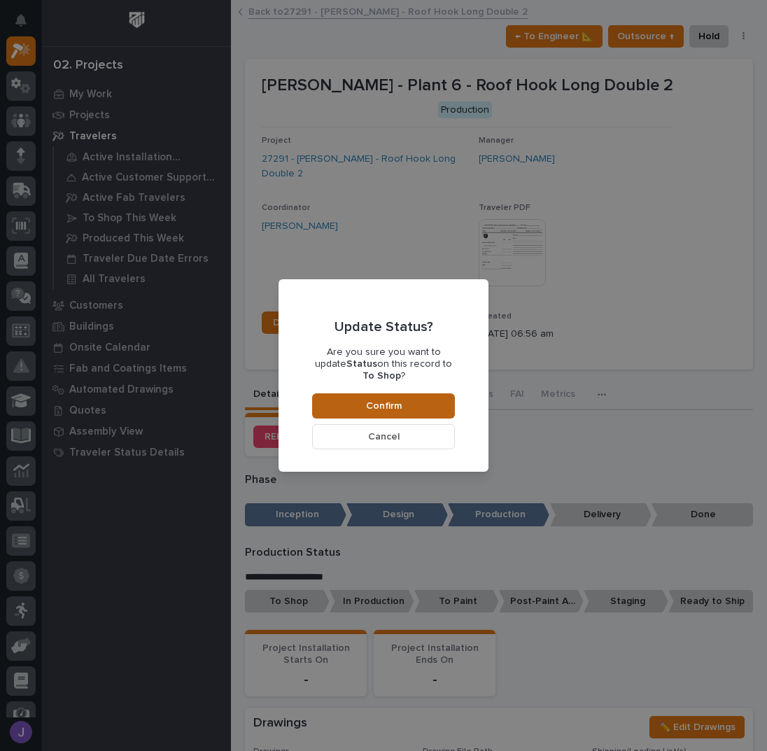
click at [426, 405] on button "Confirm" at bounding box center [383, 405] width 143 height 25
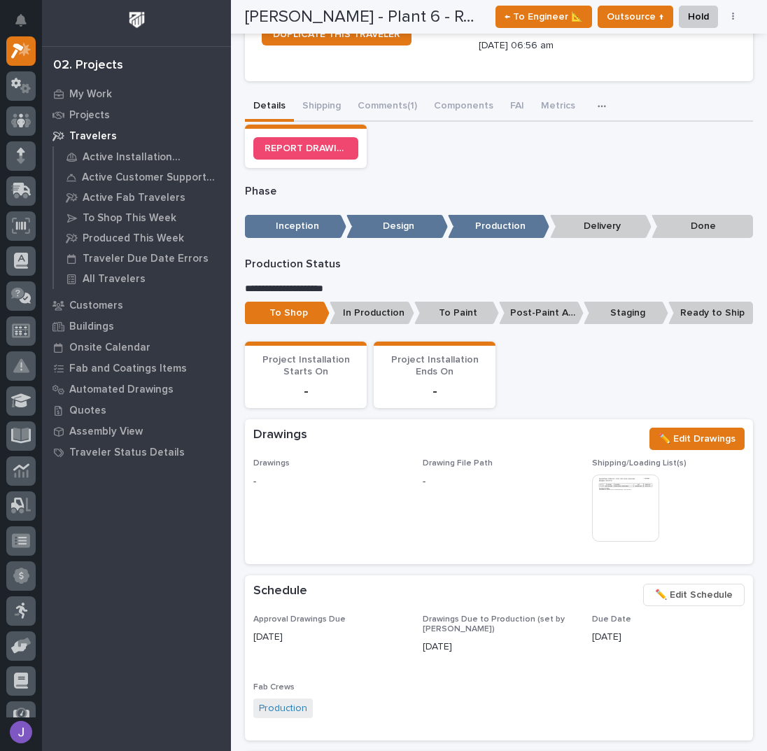
scroll to position [132, 0]
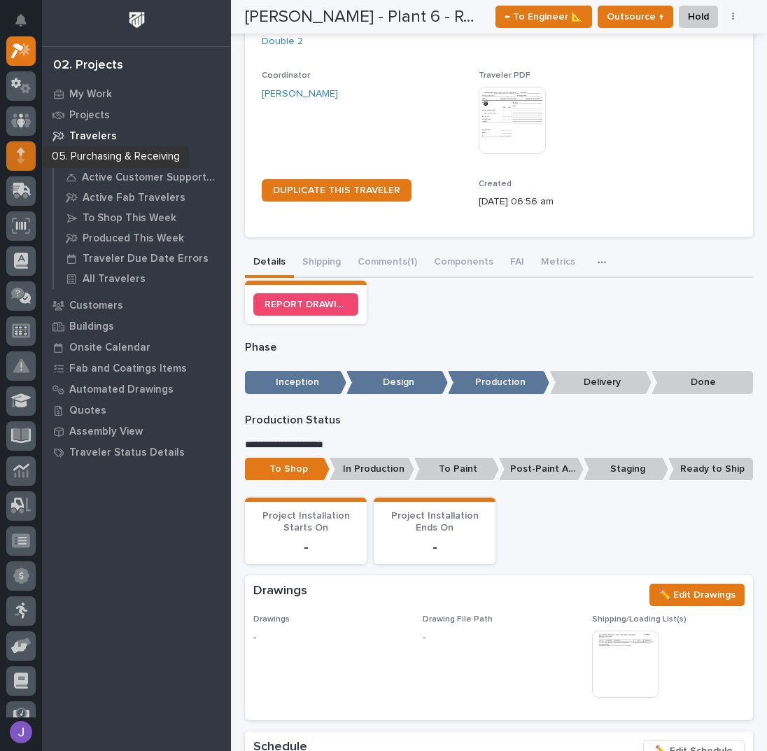
click at [18, 155] on icon at bounding box center [21, 156] width 8 height 16
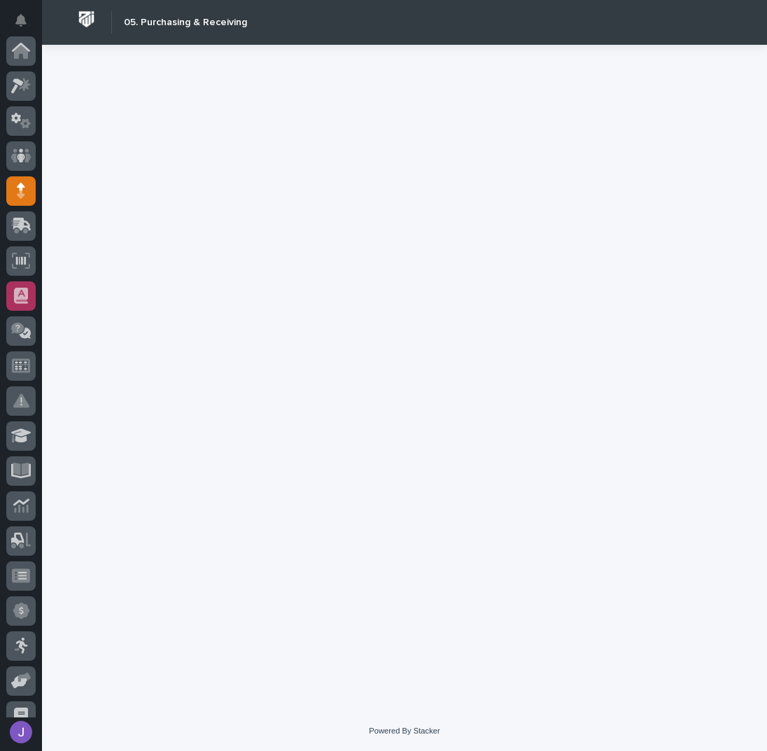
scroll to position [140, 0]
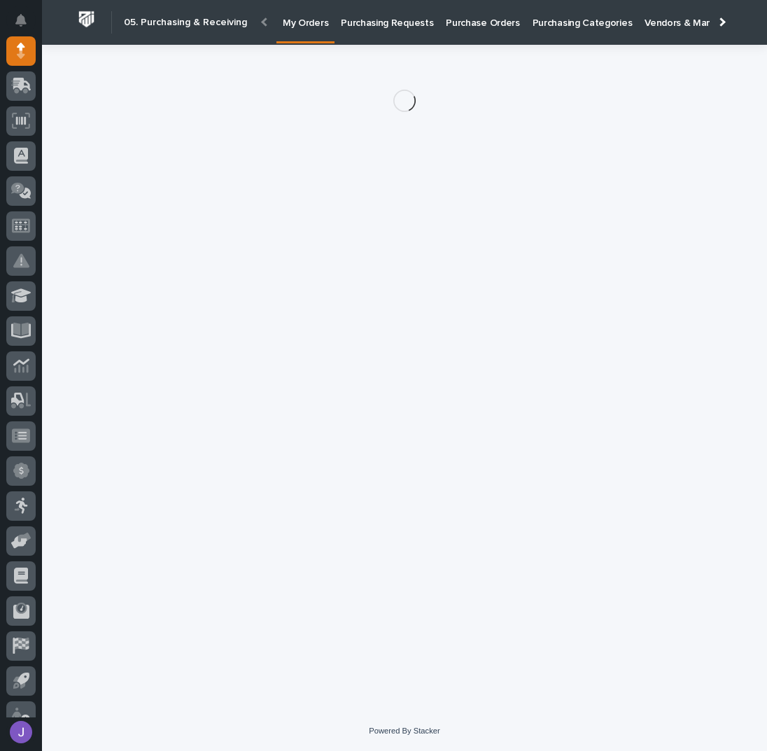
click at [379, 24] on p "Purchasing Requests" at bounding box center [387, 14] width 92 height 29
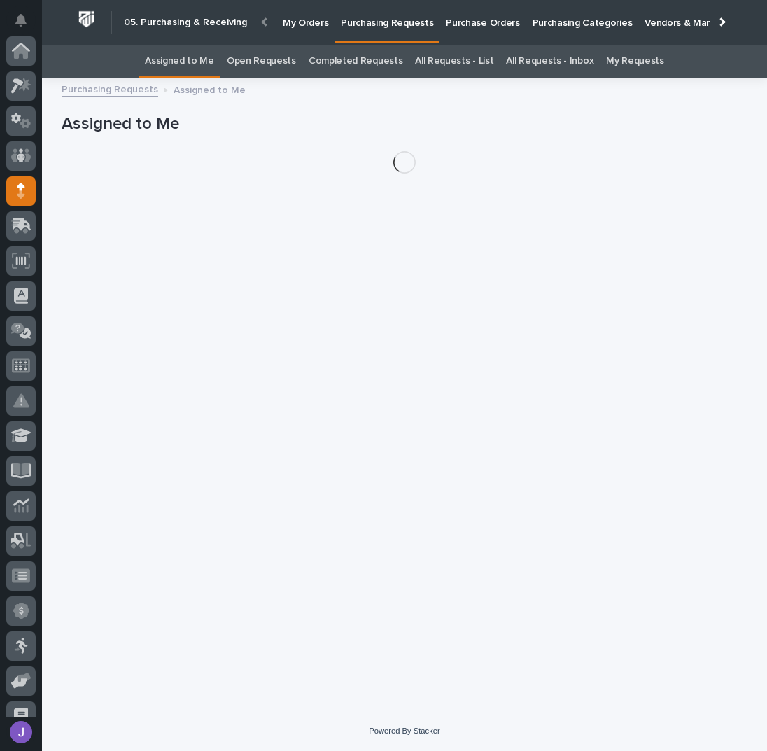
scroll to position [140, 0]
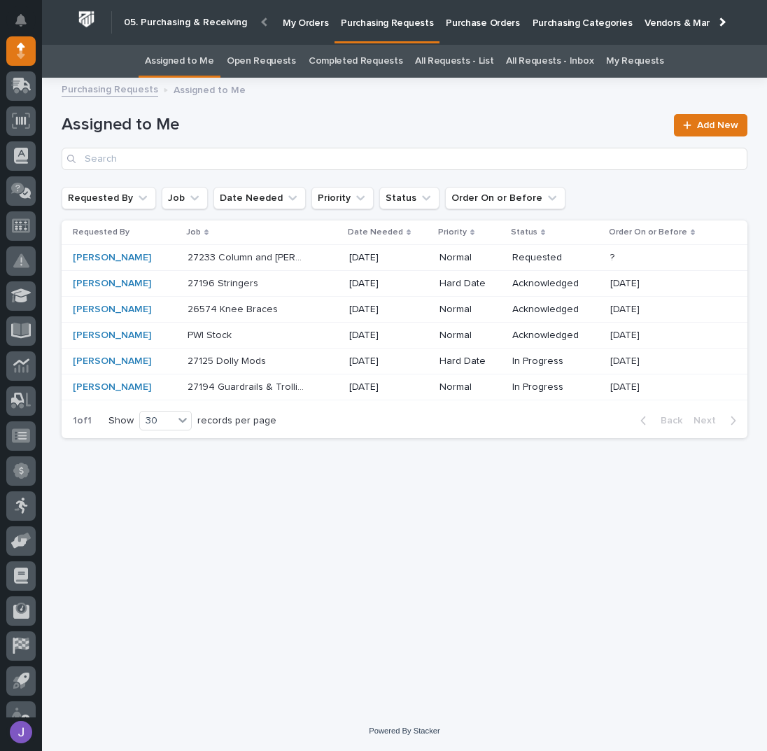
click at [278, 264] on div "27233 Column and [PERSON_NAME] 27233 Column and [PERSON_NAME]" at bounding box center [262, 257] width 150 height 23
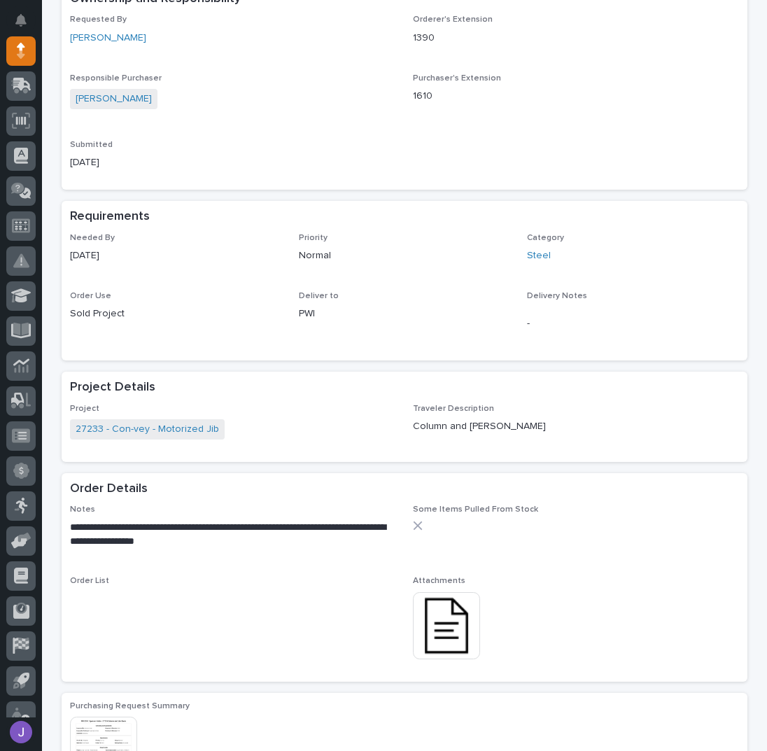
scroll to position [373, 0]
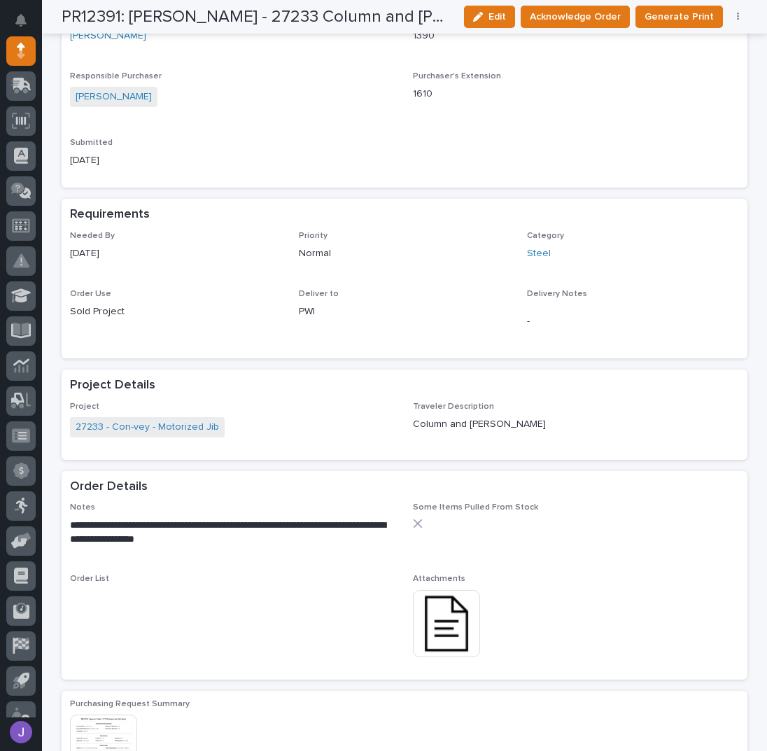
click at [451, 625] on img at bounding box center [446, 623] width 67 height 67
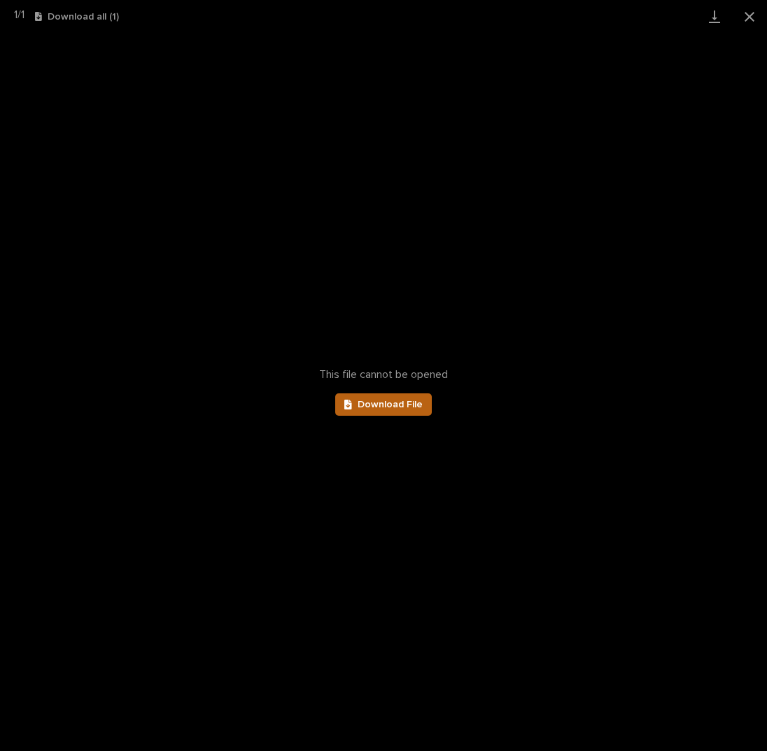
click at [390, 406] on span "Download File" at bounding box center [389, 404] width 65 height 10
click at [757, 16] on button "Close gallery" at bounding box center [749, 16] width 35 height 33
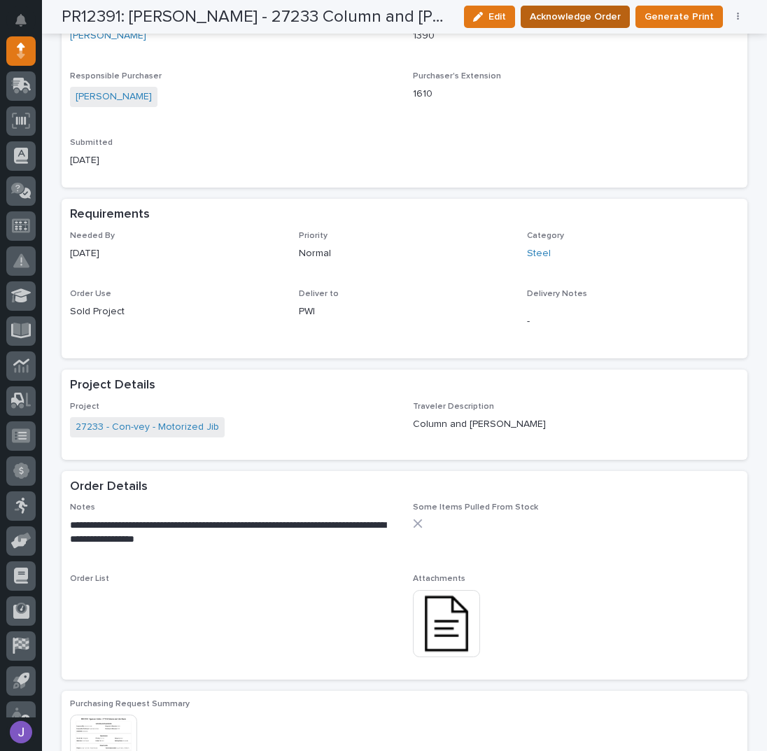
click at [540, 20] on span "Acknowledge Order" at bounding box center [575, 16] width 91 height 17
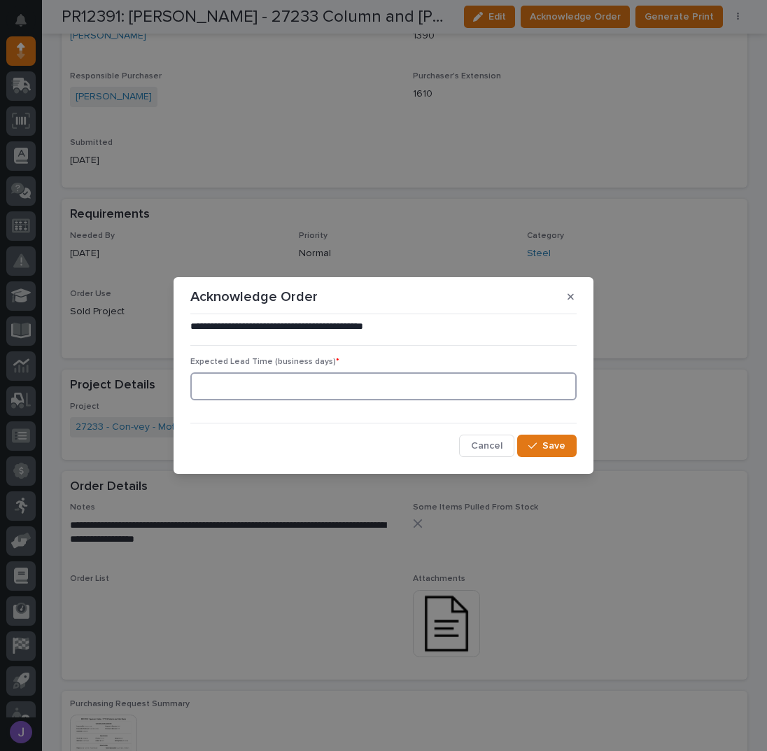
click at [217, 396] on input at bounding box center [383, 386] width 386 height 28
type input "1"
click at [544, 453] on button "Save" at bounding box center [546, 445] width 59 height 22
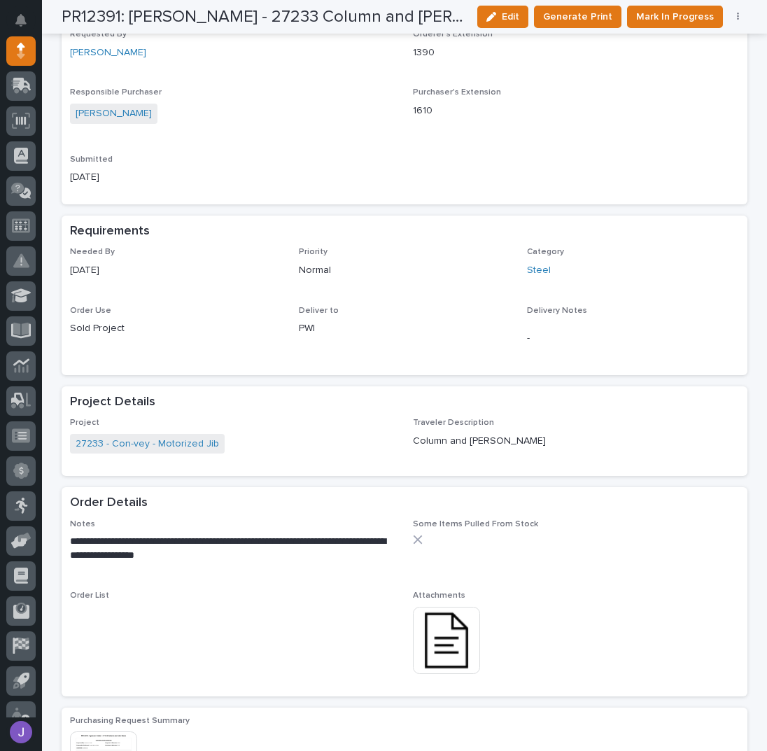
scroll to position [500, 0]
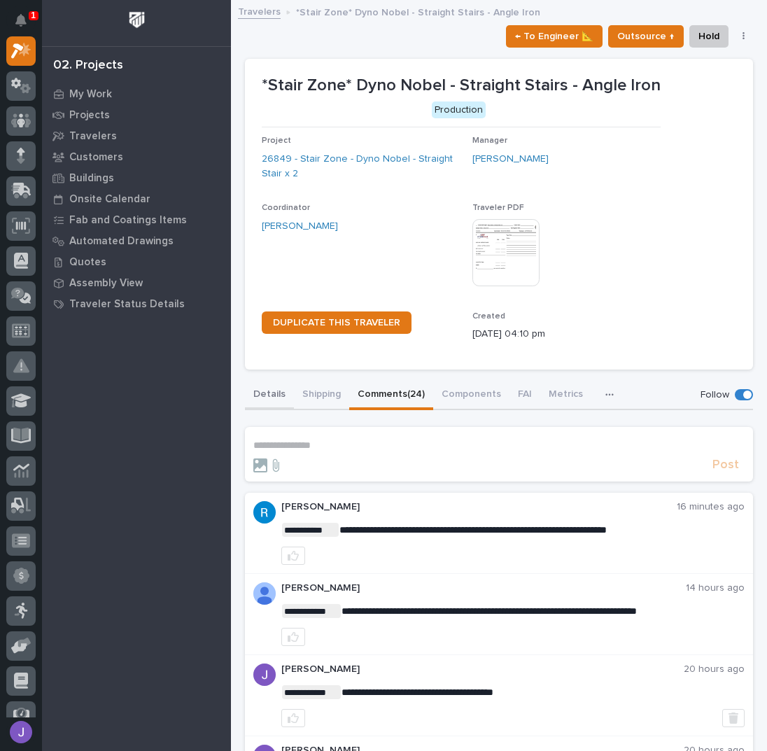
click at [269, 390] on button "Details" at bounding box center [269, 395] width 49 height 29
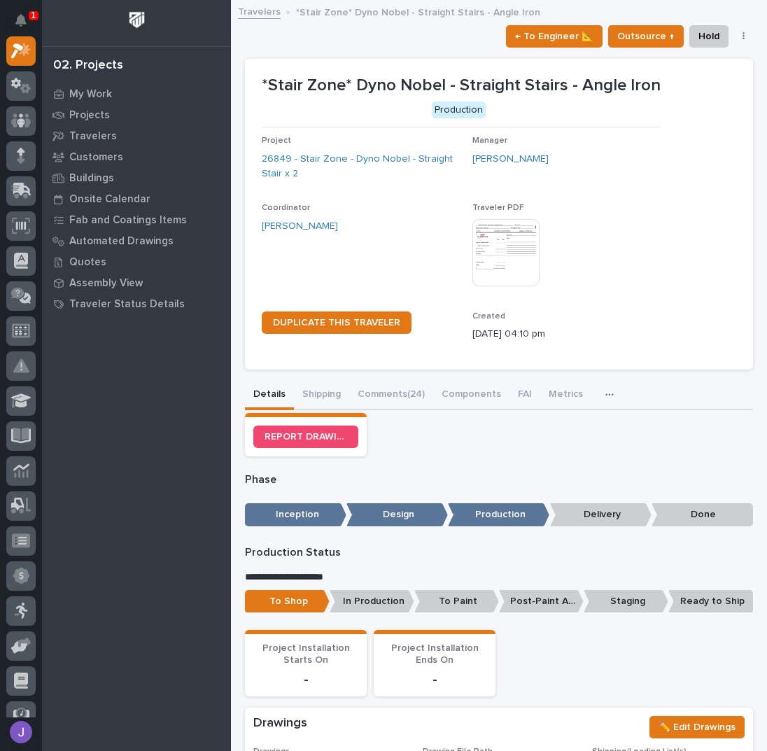
click at [267, 9] on link "Travelers" at bounding box center [259, 11] width 43 height 16
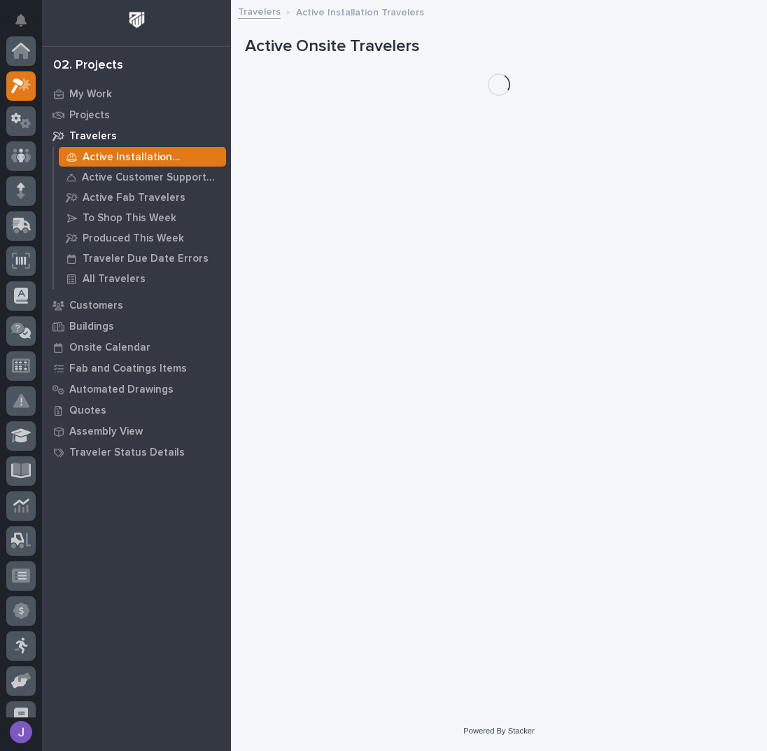
scroll to position [35, 0]
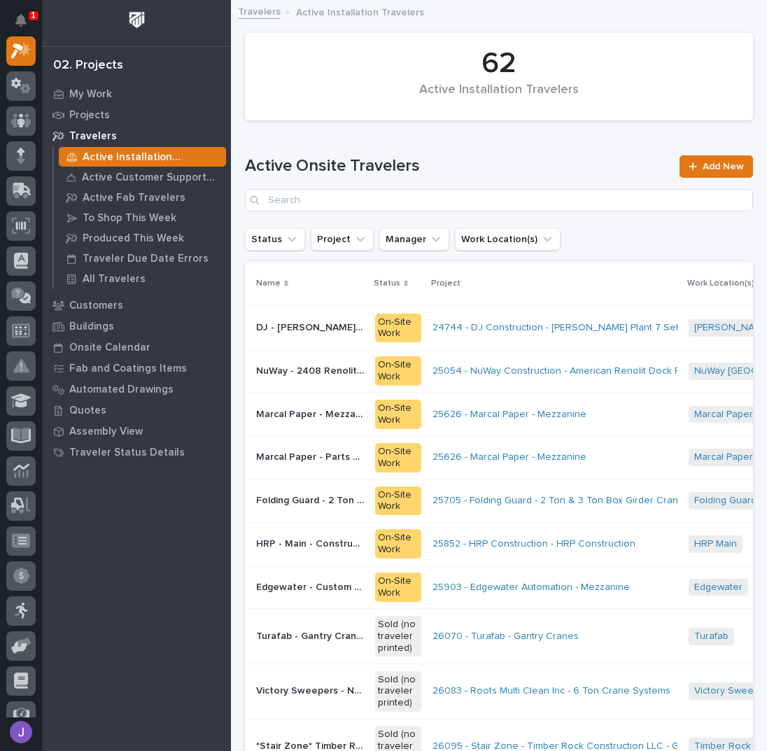
click at [267, 9] on link "Travelers" at bounding box center [259, 11] width 43 height 16
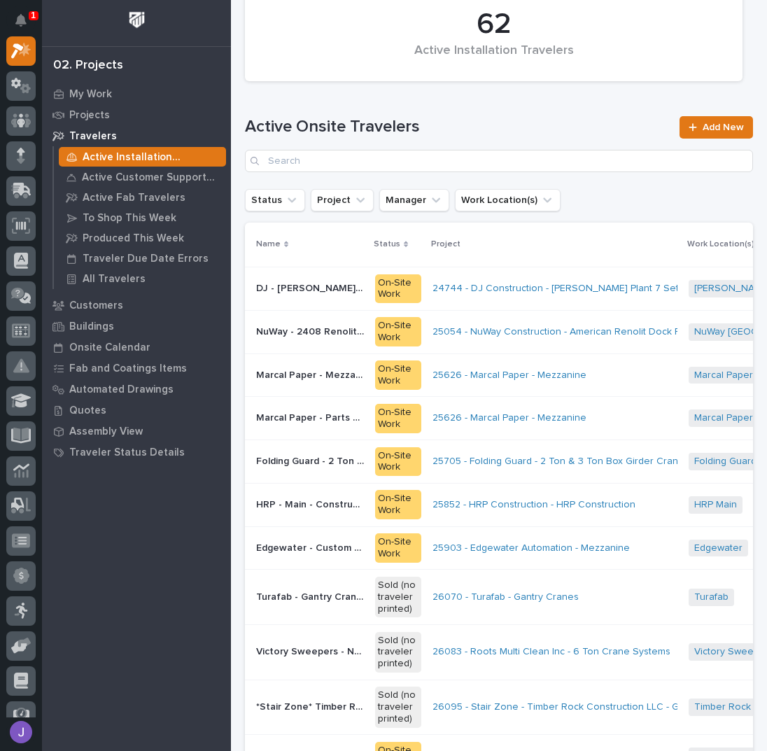
scroll to position [0, 0]
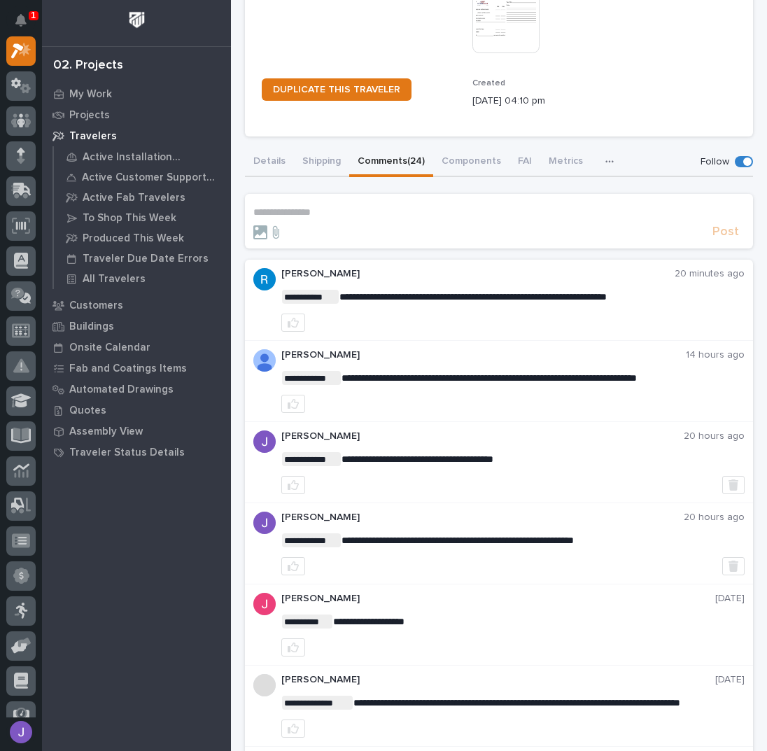
scroll to position [280, 0]
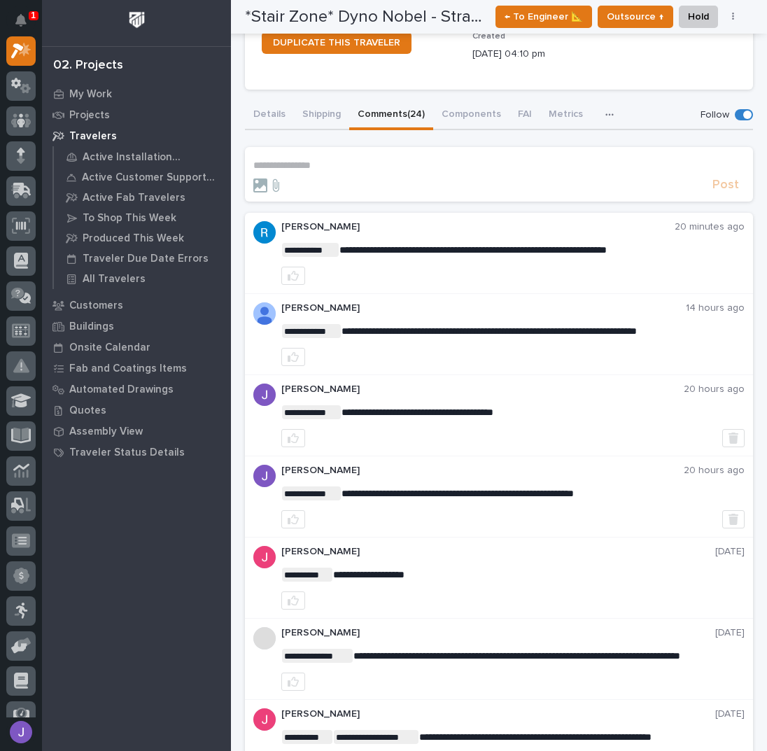
click at [331, 160] on p "**********" at bounding box center [498, 166] width 491 height 12
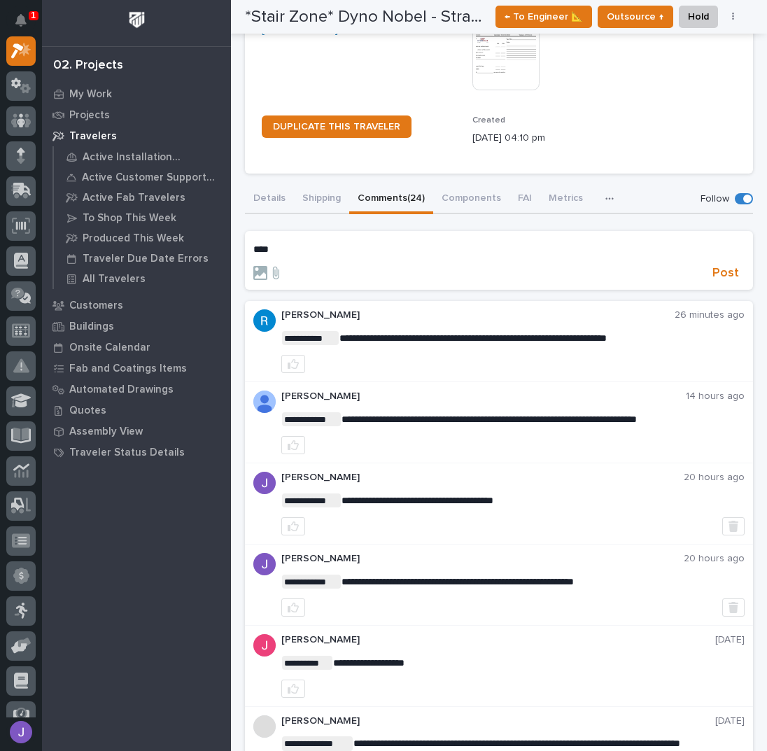
scroll to position [186, 0]
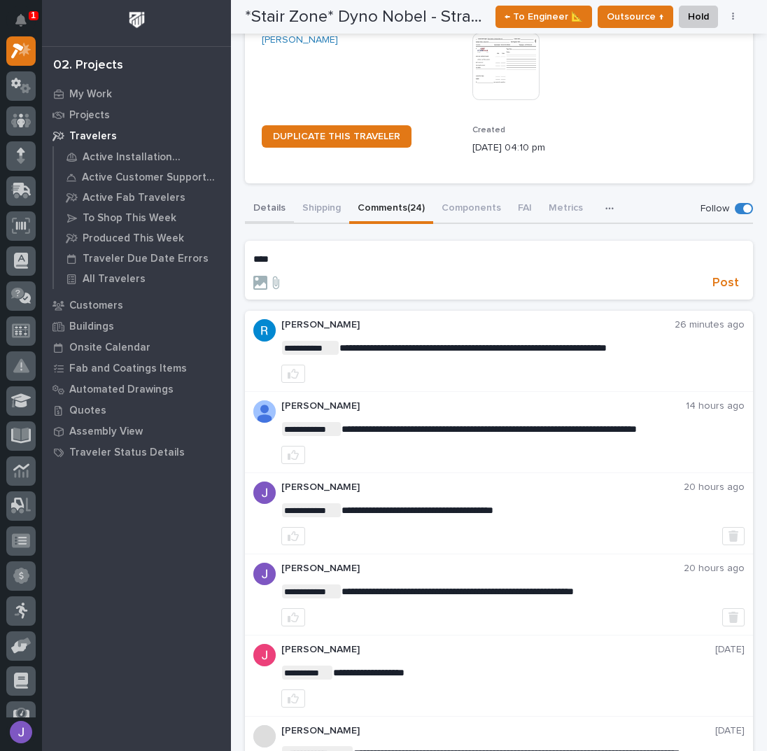
click at [273, 203] on button "Details" at bounding box center [269, 208] width 49 height 29
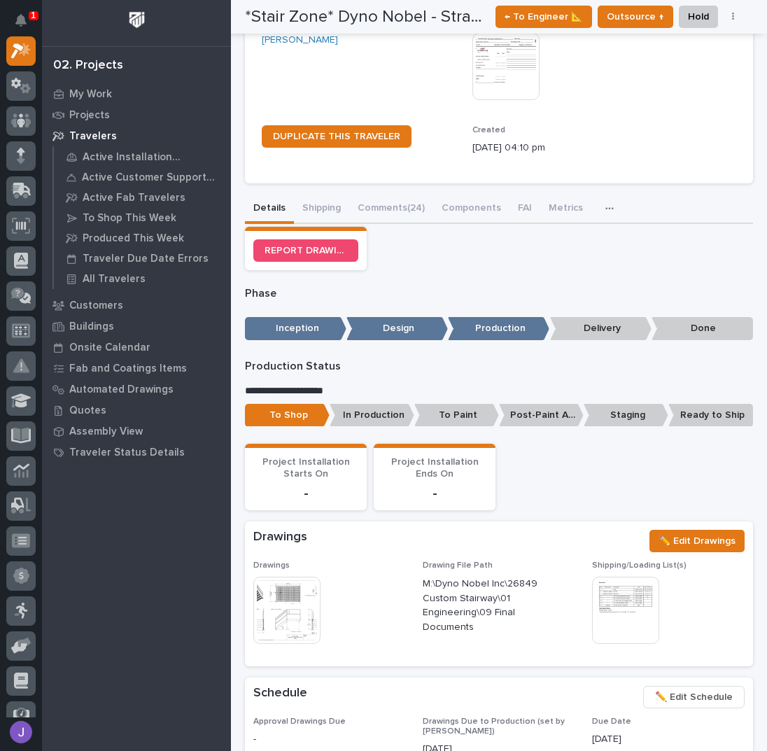
scroll to position [202, 0]
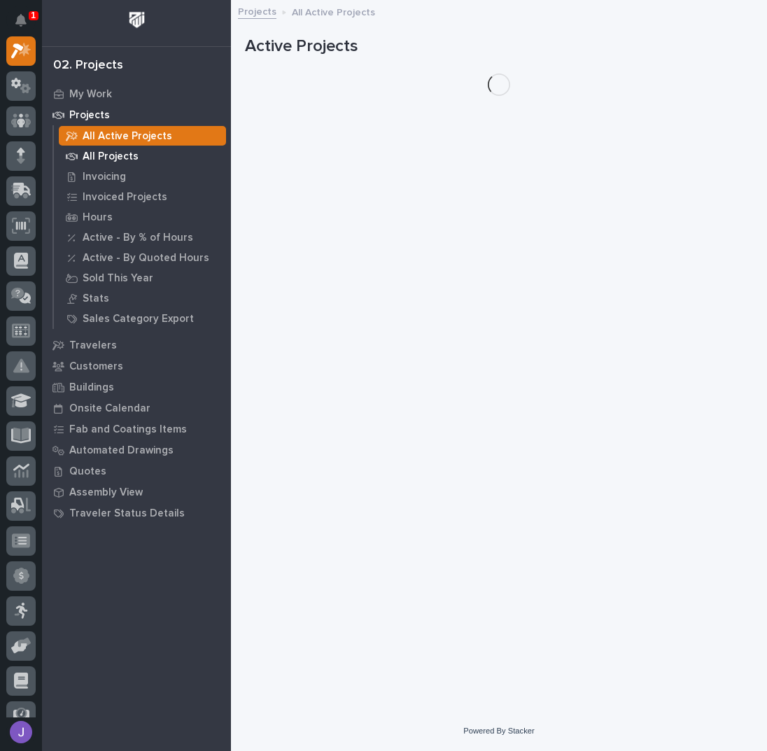
click at [124, 156] on p "All Projects" at bounding box center [111, 156] width 56 height 13
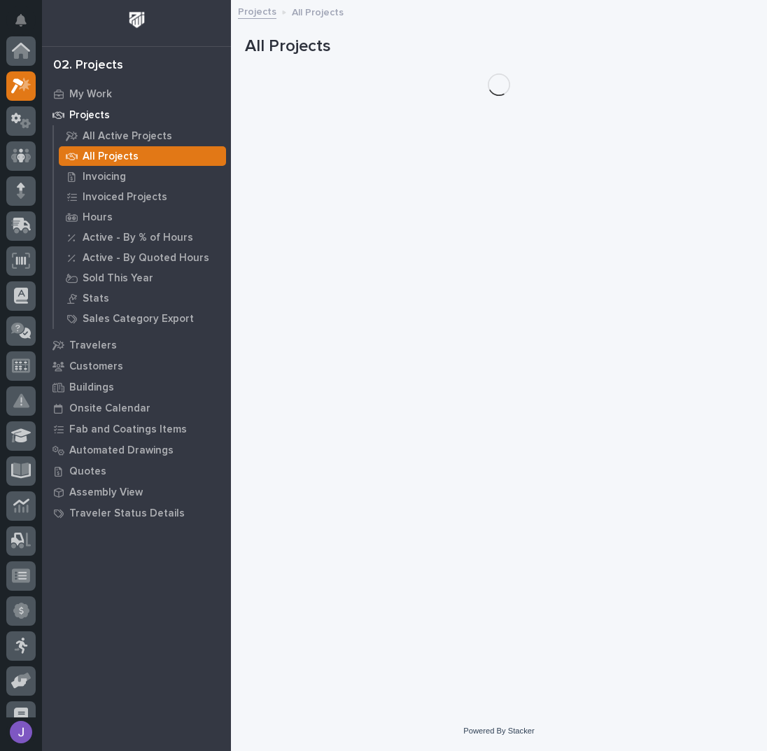
scroll to position [35, 0]
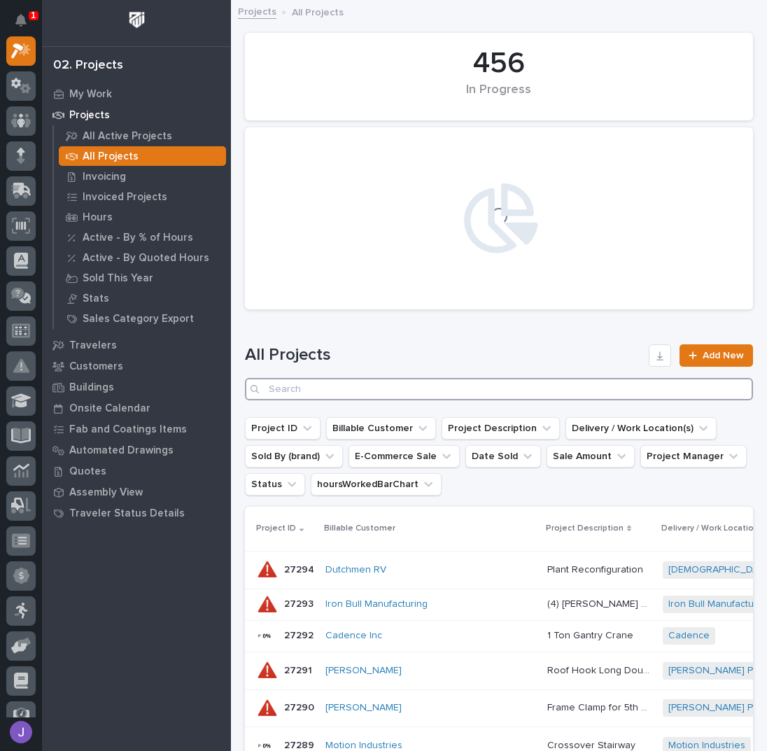
drag, startPoint x: 339, startPoint y: 381, endPoint x: 355, endPoint y: 379, distance: 15.5
click at [339, 381] on input "Search" at bounding box center [499, 389] width 508 height 22
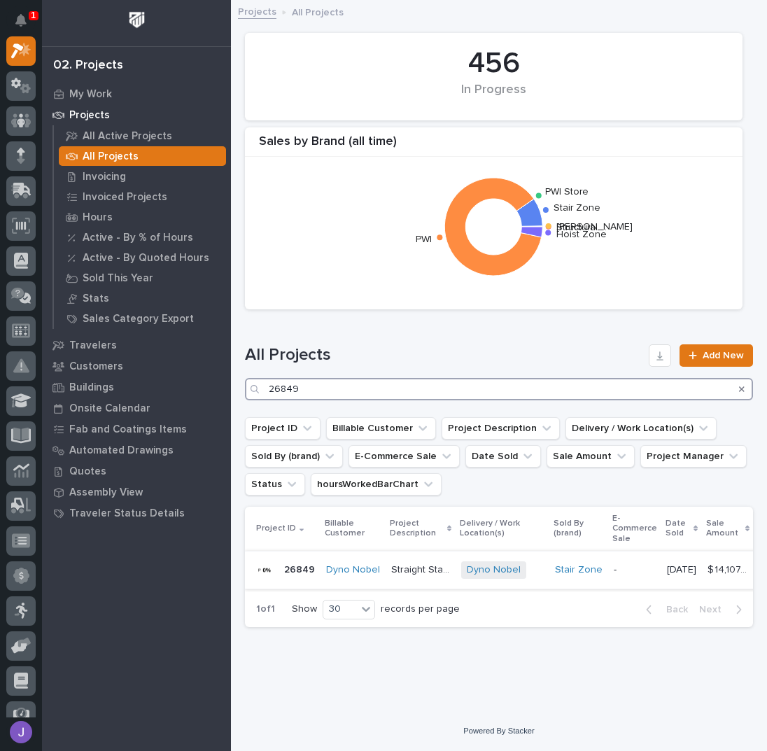
type input "26849"
click at [407, 568] on p "Straight Stair x 2" at bounding box center [422, 568] width 62 height 15
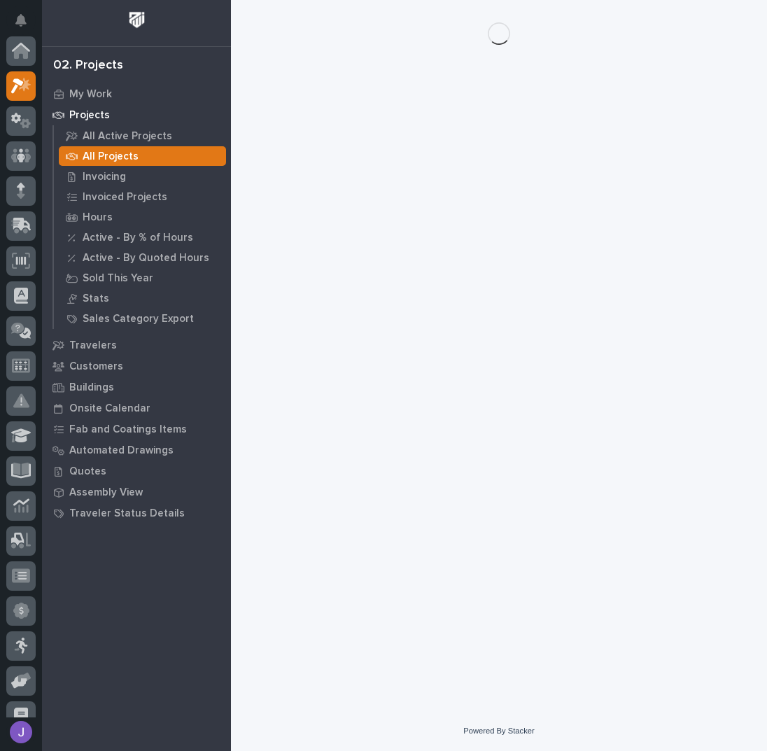
scroll to position [35, 0]
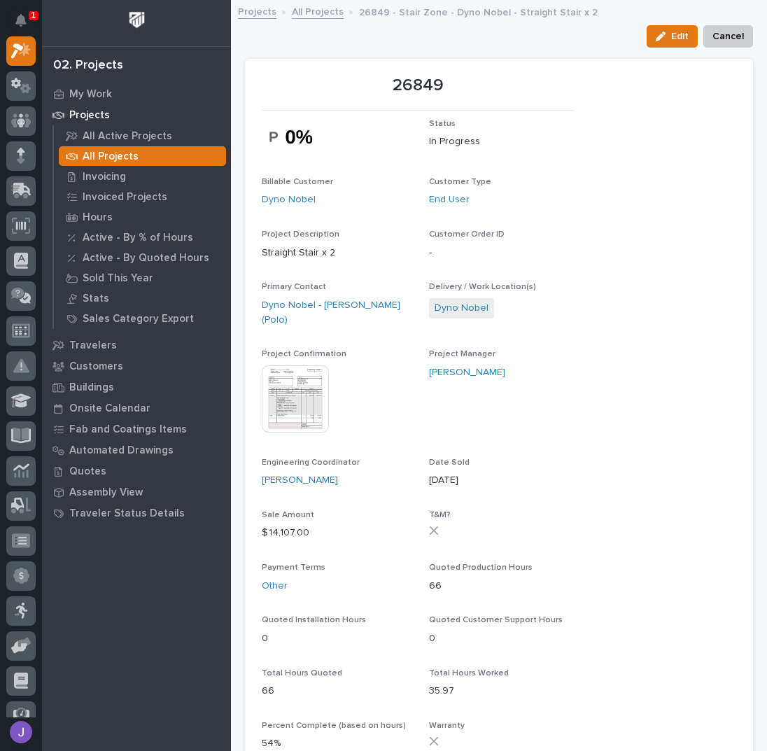
click at [315, 385] on img at bounding box center [295, 398] width 67 height 67
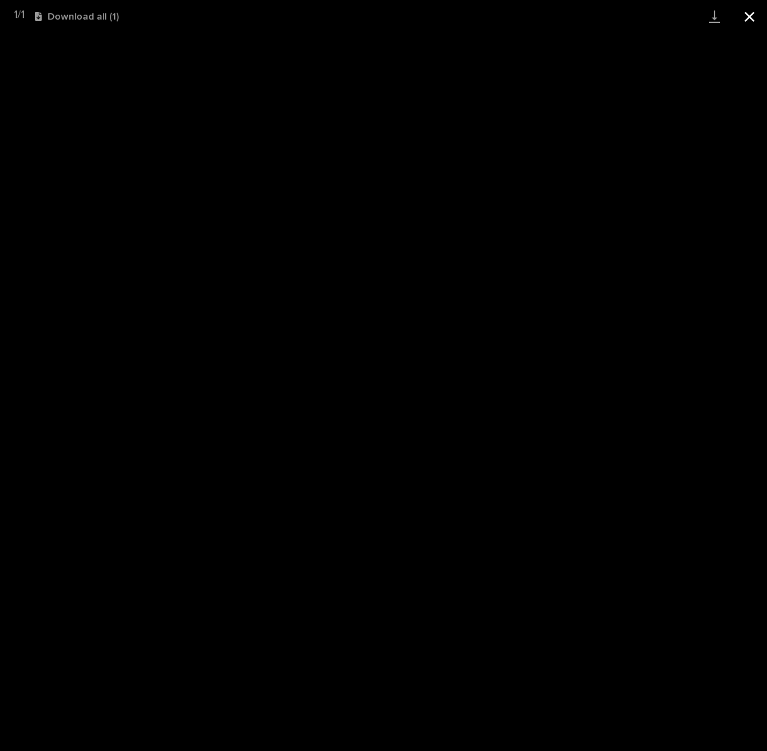
click at [741, 21] on button "Close gallery" at bounding box center [749, 16] width 35 height 33
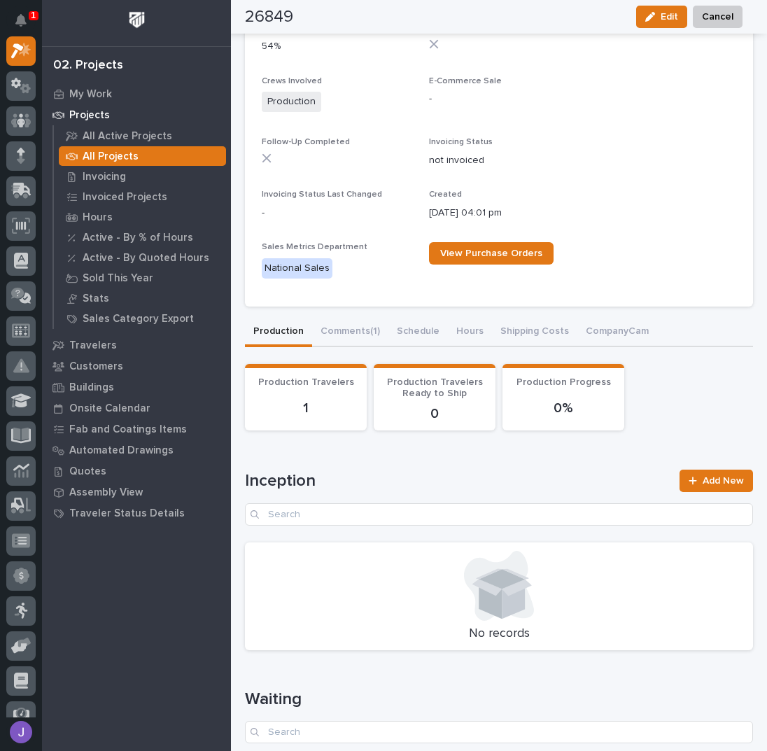
scroll to position [746, 0]
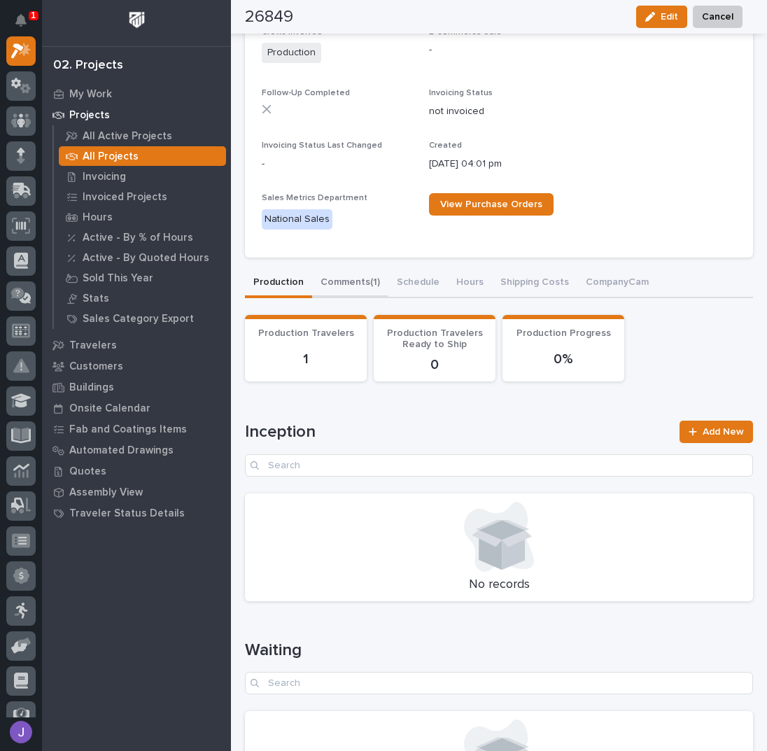
click at [340, 281] on div "26849 Status In Progress Billable Customer Dyno Nobel Customer Type End User Pr…" at bounding box center [499, 469] width 508 height 2335
